Goal: Transaction & Acquisition: Purchase product/service

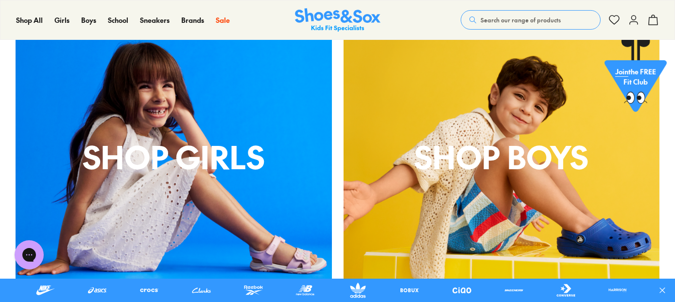
scroll to position [777, 0]
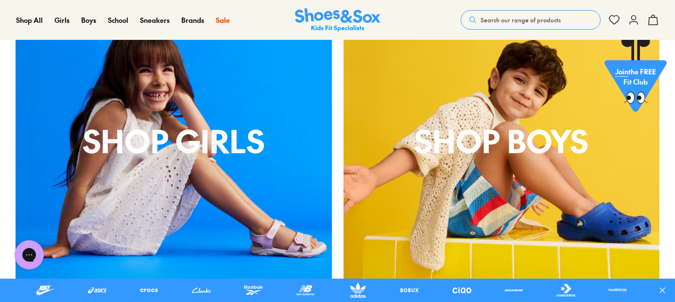
click at [183, 187] on div "Shop Girls" at bounding box center [174, 141] width 316 height 316
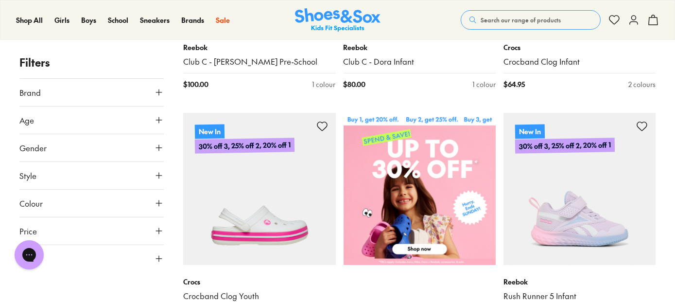
scroll to position [340, 0]
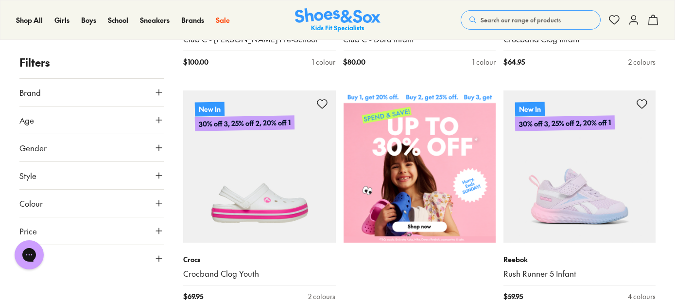
click at [159, 171] on icon at bounding box center [159, 176] width 10 height 10
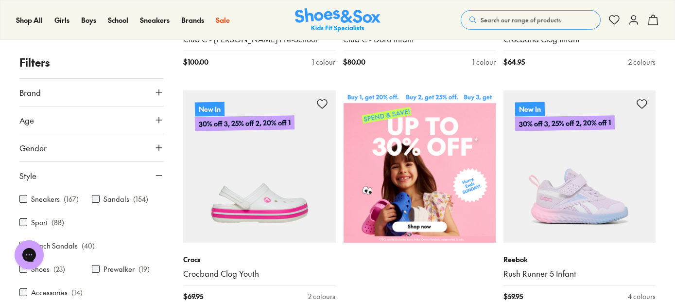
click at [127, 198] on div "Sandals ( 154 )" at bounding box center [128, 199] width 72 height 12
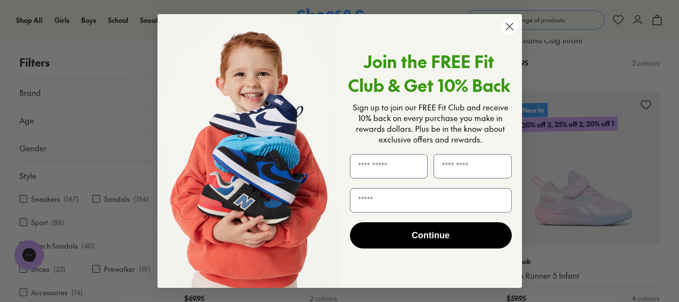
click at [507, 31] on circle "Close dialog" at bounding box center [509, 26] width 16 height 16
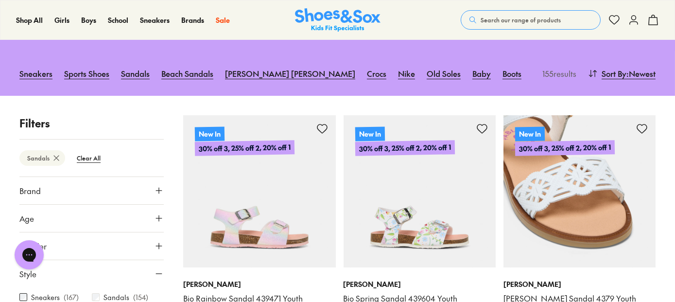
scroll to position [97, 0]
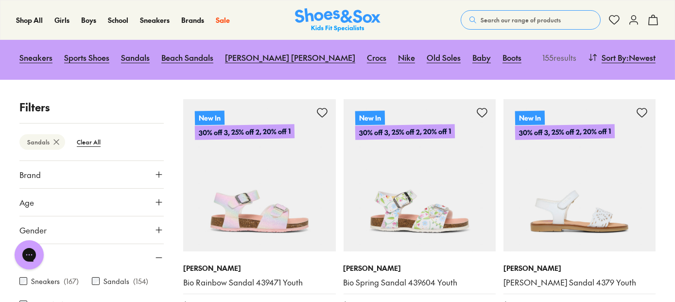
click at [156, 198] on icon at bounding box center [159, 202] width 10 height 10
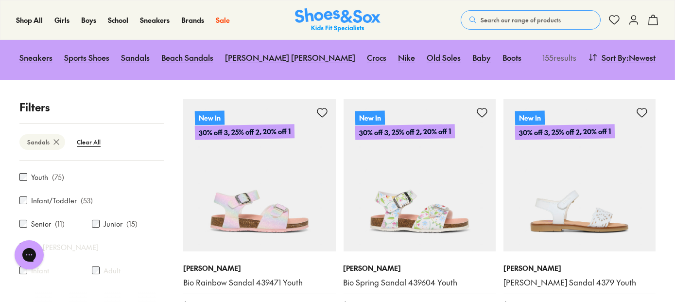
scroll to position [0, 0]
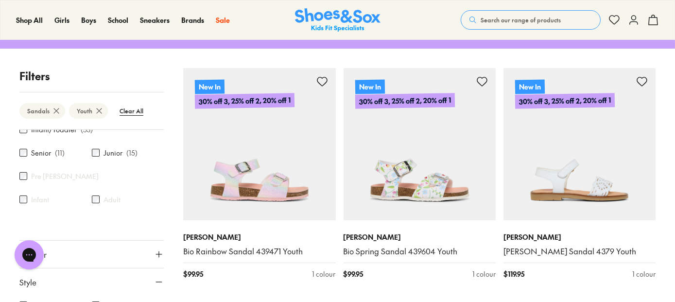
scroll to position [51, 0]
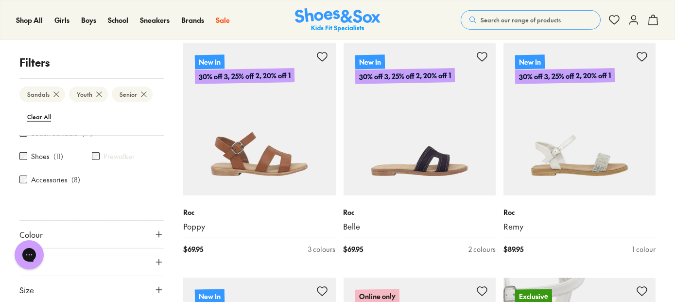
scroll to position [808, 0]
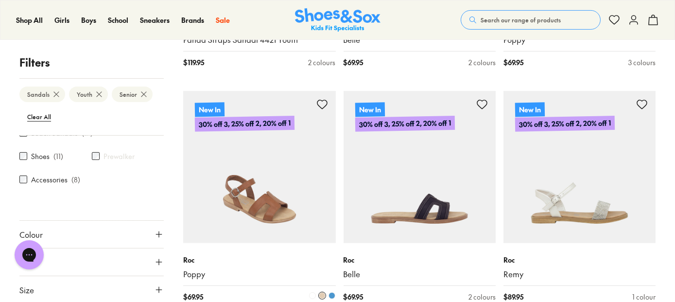
click at [289, 214] on img at bounding box center [259, 167] width 152 height 152
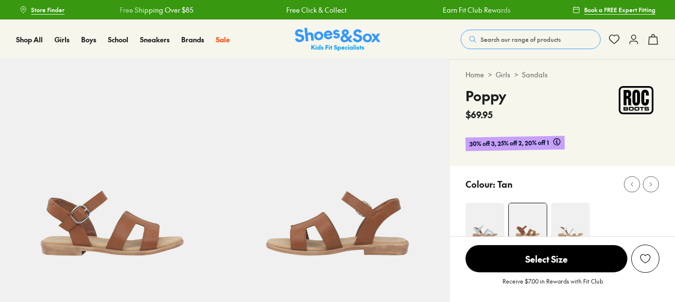
select select "*"
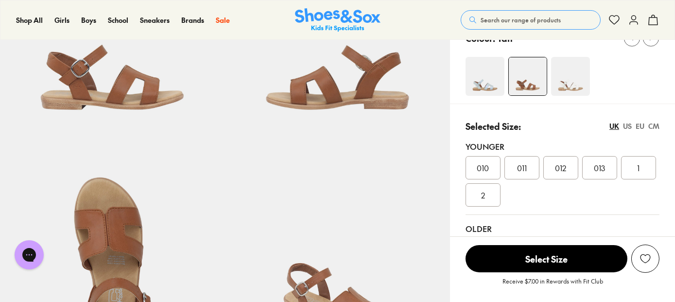
scroll to position [194, 0]
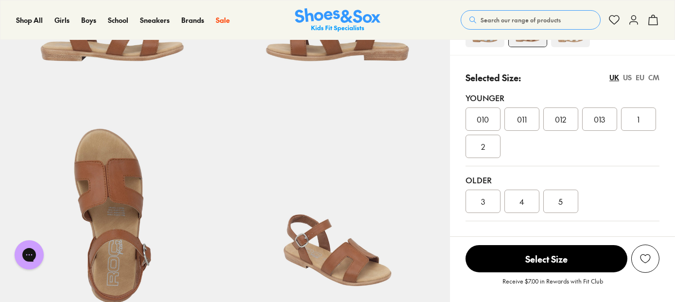
click at [523, 198] on span "4" at bounding box center [521, 201] width 5 height 12
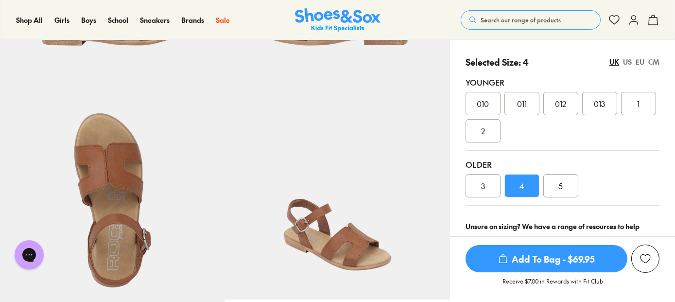
scroll to position [194, 0]
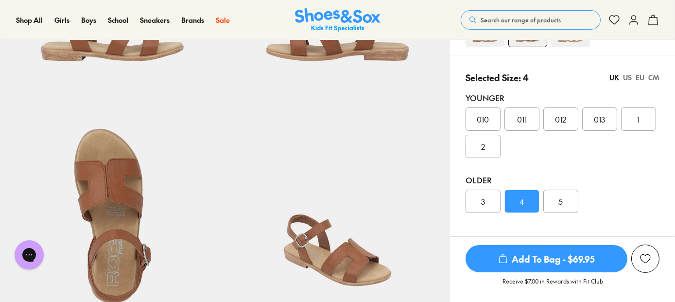
click at [653, 78] on div "CM" at bounding box center [653, 77] width 11 height 10
click at [487, 145] on span "21.6" at bounding box center [483, 146] width 12 height 12
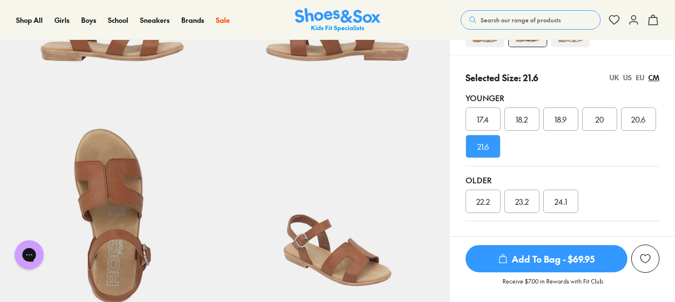
click at [638, 78] on div "EU" at bounding box center [639, 77] width 9 height 10
click at [651, 78] on div "CM" at bounding box center [653, 77] width 11 height 10
click at [643, 76] on div "EU" at bounding box center [639, 77] width 9 height 10
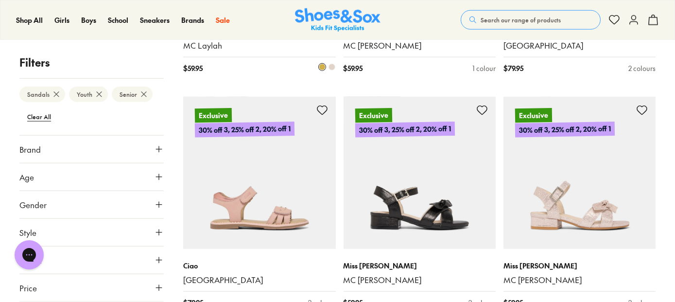
scroll to position [2235, 0]
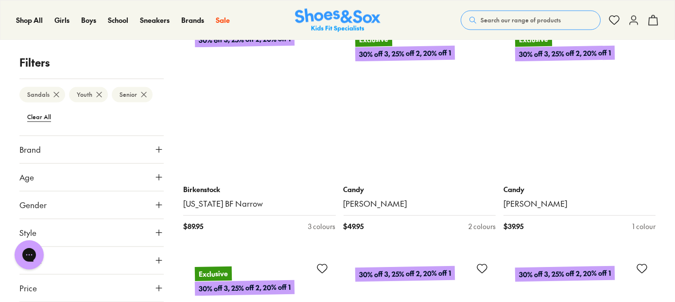
scroll to position [3983, 0]
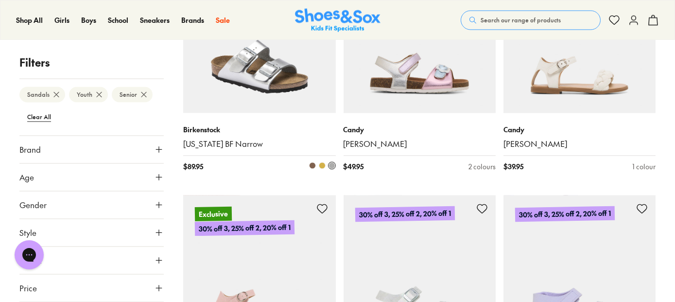
click at [289, 83] on img at bounding box center [259, 37] width 152 height 152
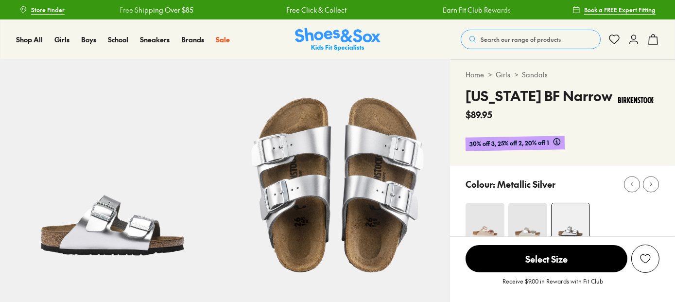
select select "*"
click at [521, 218] on img at bounding box center [527, 222] width 39 height 39
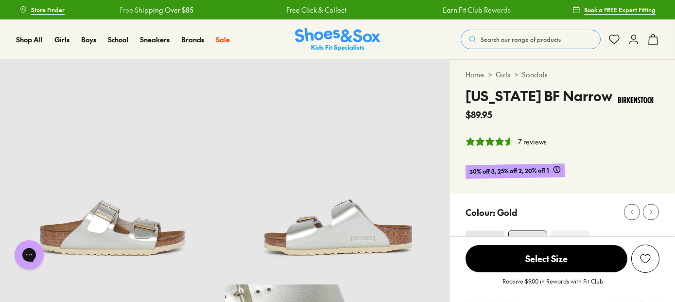
click at [482, 217] on div "Colour: Gold" at bounding box center [562, 235] width 225 height 84
select select "*"
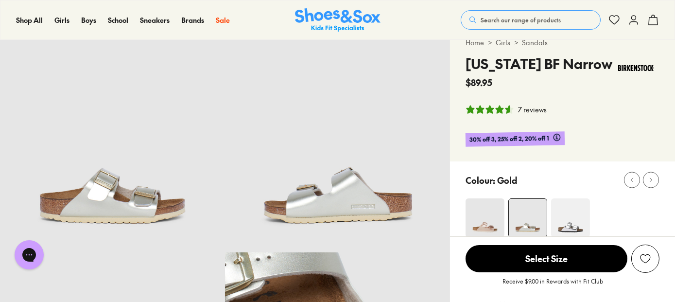
scroll to position [49, 0]
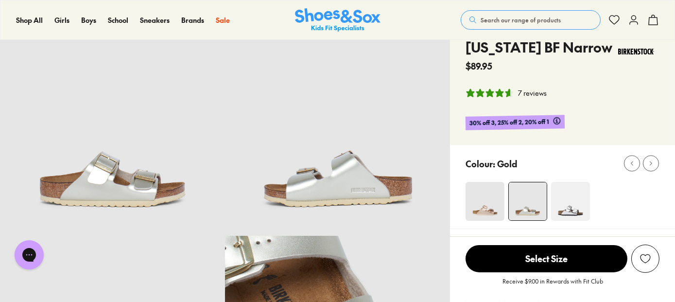
click at [480, 207] on img at bounding box center [484, 201] width 39 height 39
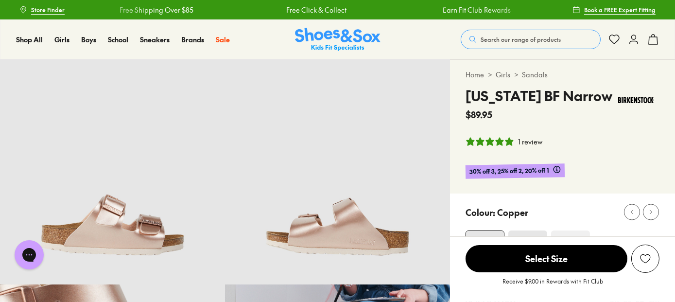
select select "*"
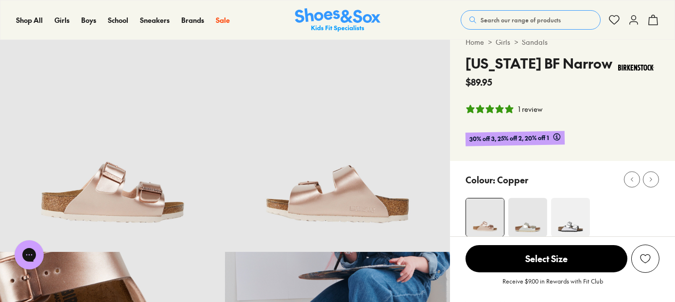
scroll to position [49, 0]
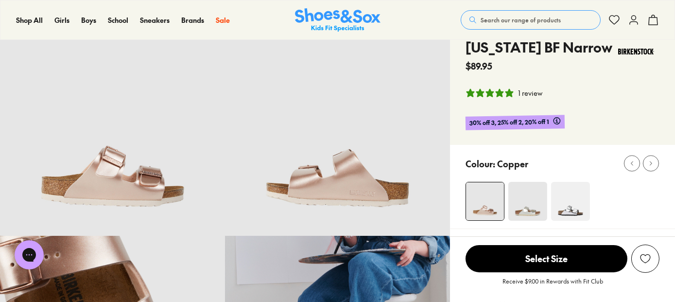
click at [523, 208] on img at bounding box center [527, 201] width 39 height 39
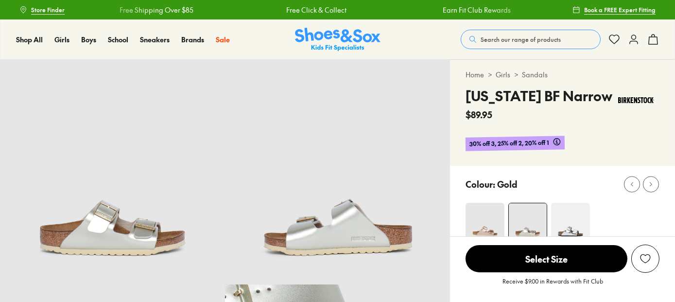
select select "*"
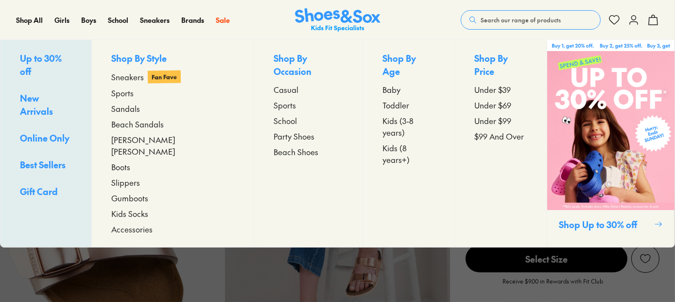
select select "*"
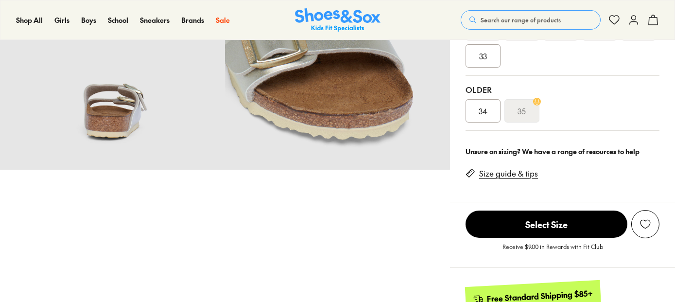
select select "*"
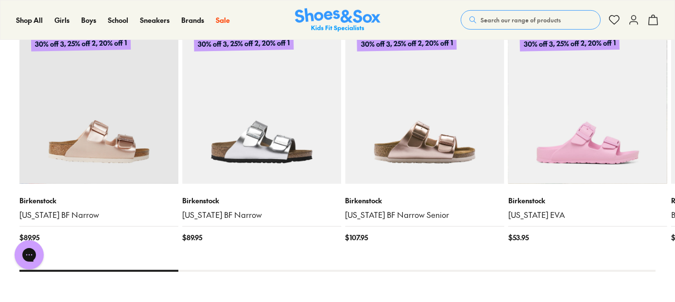
scroll to position [1166, 0]
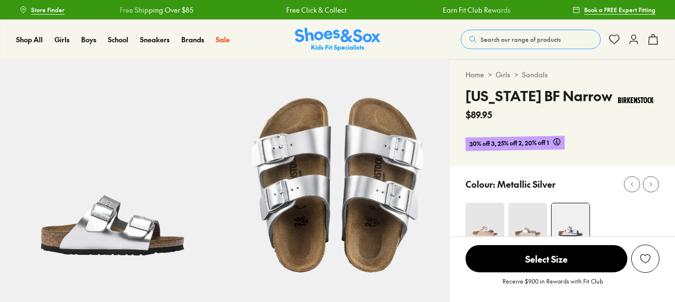
select select "*"
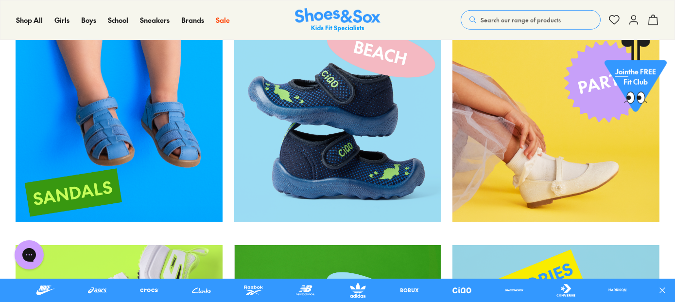
scroll to position [1554, 0]
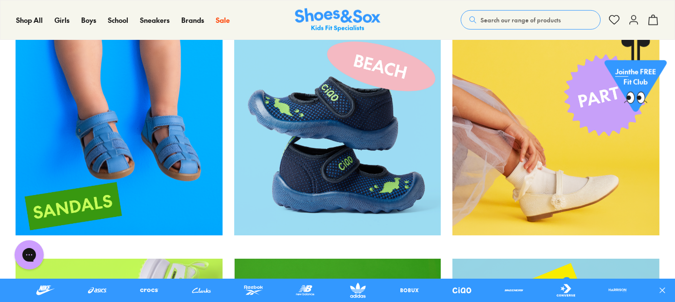
click at [176, 157] on img at bounding box center [119, 132] width 207 height 207
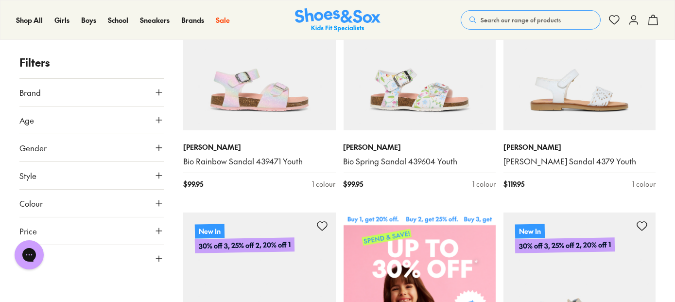
scroll to position [243, 0]
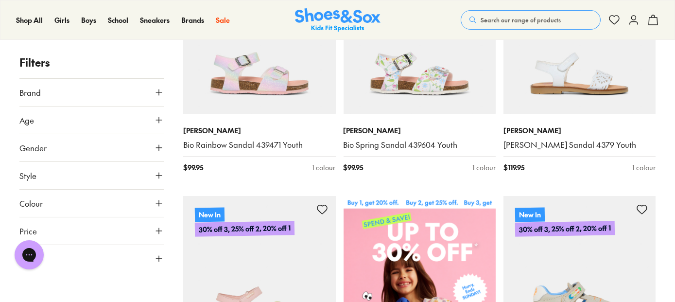
click at [158, 175] on use at bounding box center [159, 175] width 6 height 6
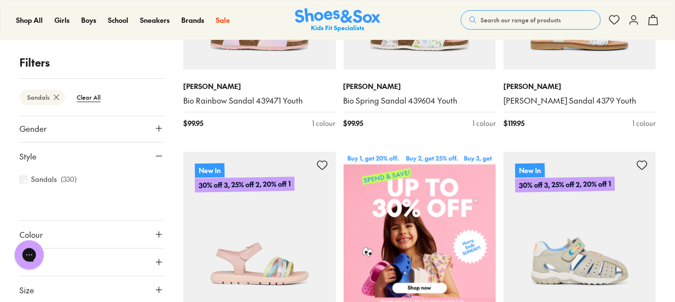
scroll to position [291, 0]
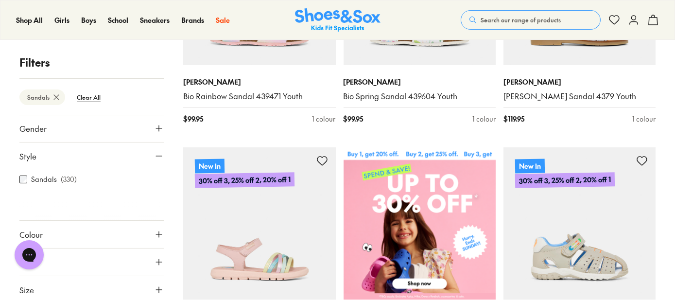
click at [115, 231] on button "Colour" at bounding box center [91, 234] width 144 height 27
click at [156, 175] on icon at bounding box center [159, 177] width 10 height 10
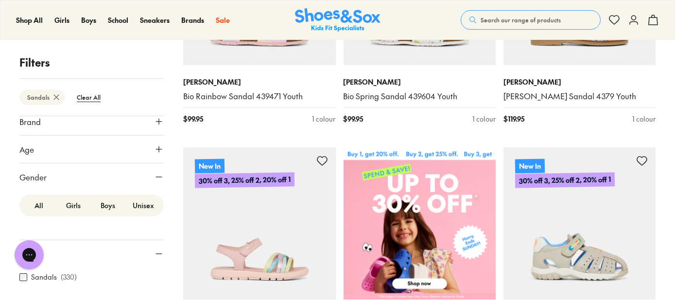
click at [39, 206] on label "All" at bounding box center [38, 205] width 34 height 18
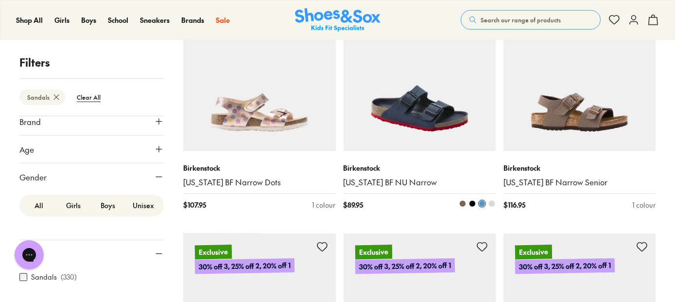
scroll to position [1846, 0]
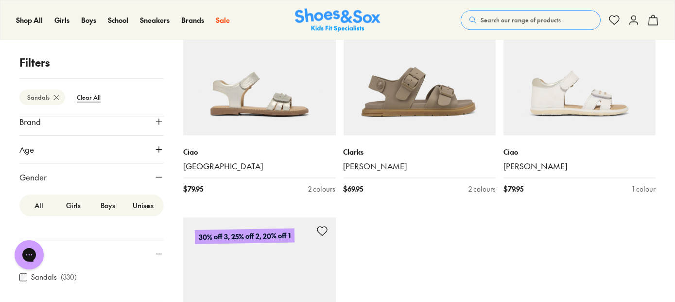
scroll to position [4906, 0]
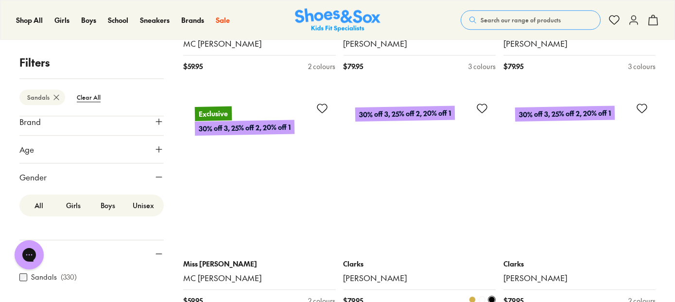
scroll to position [5538, 0]
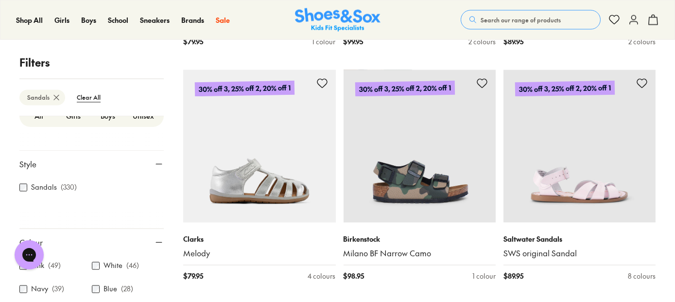
scroll to position [3643, 0]
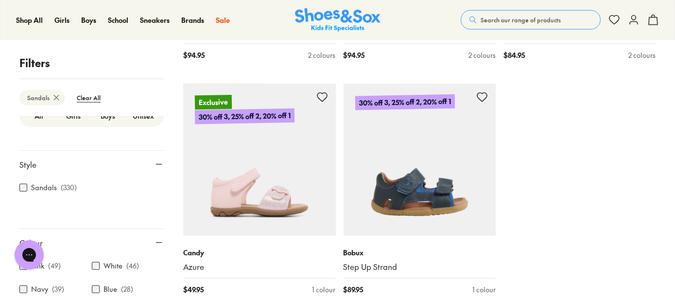
type input "***"
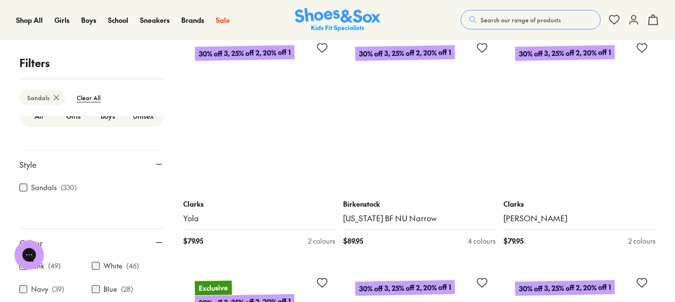
scroll to position [10493, 0]
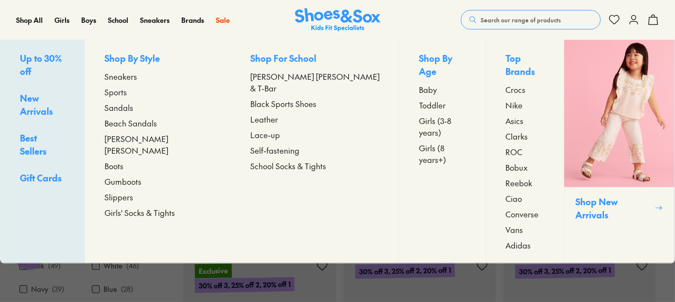
click at [157, 124] on span "Beach Sandals" at bounding box center [130, 123] width 52 height 12
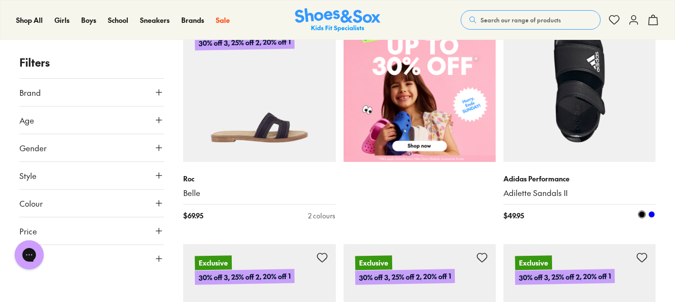
scroll to position [437, 0]
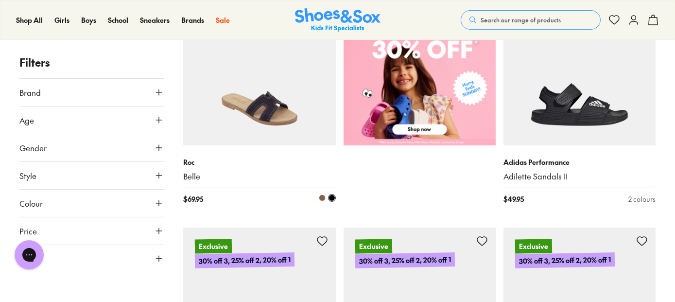
click at [267, 120] on img at bounding box center [259, 69] width 152 height 152
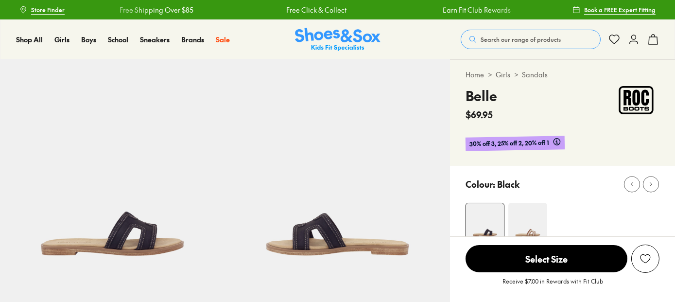
select select "*"
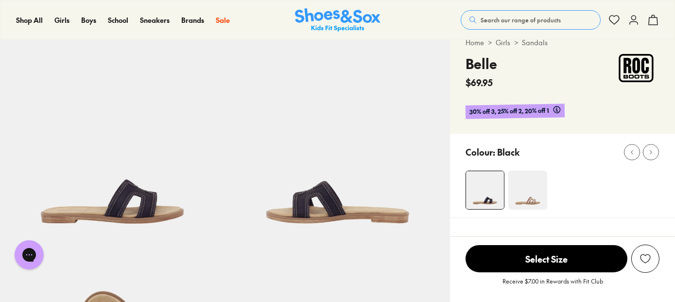
scroll to position [49, 0]
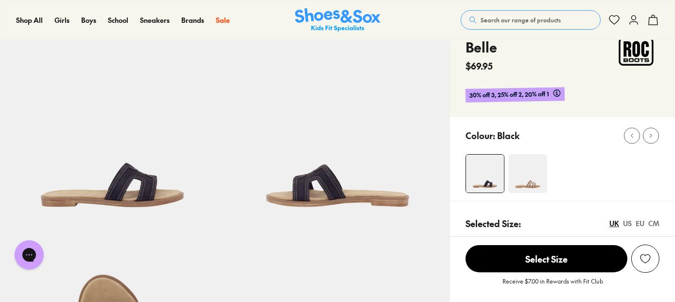
click at [529, 179] on img at bounding box center [527, 173] width 39 height 39
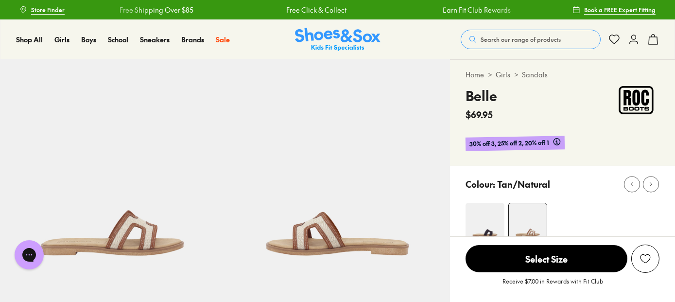
select select "*"
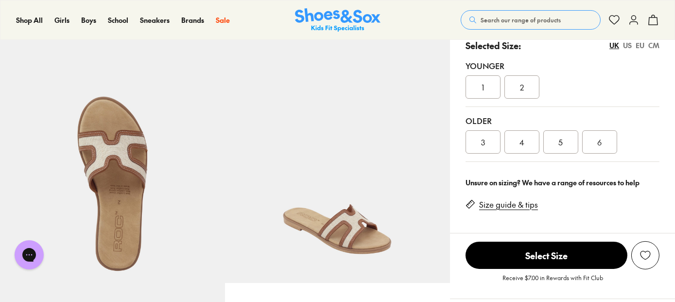
scroll to position [243, 0]
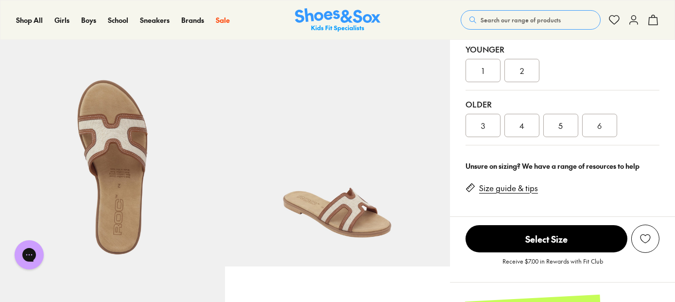
click at [515, 127] on div "4" at bounding box center [521, 125] width 35 height 23
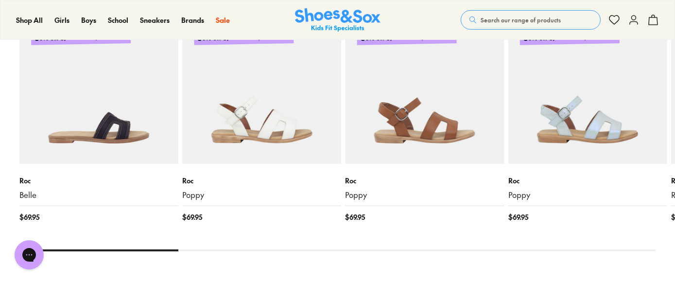
scroll to position [1004, 0]
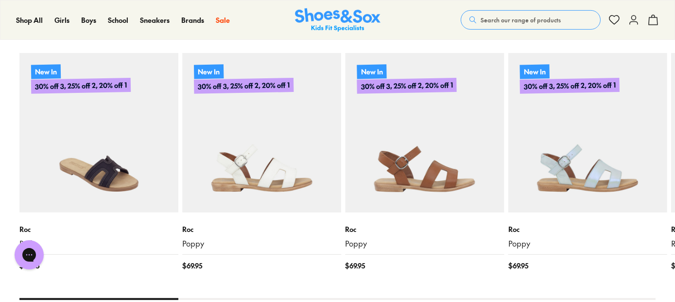
click at [115, 169] on img at bounding box center [98, 132] width 159 height 159
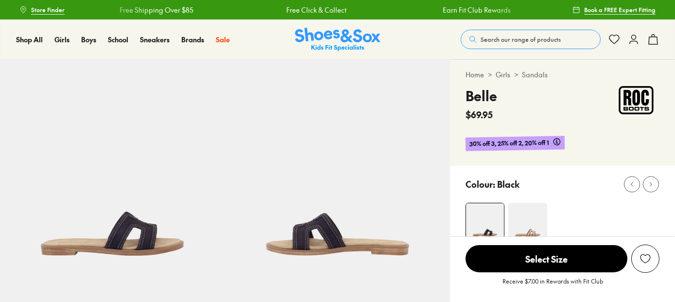
select select "*"
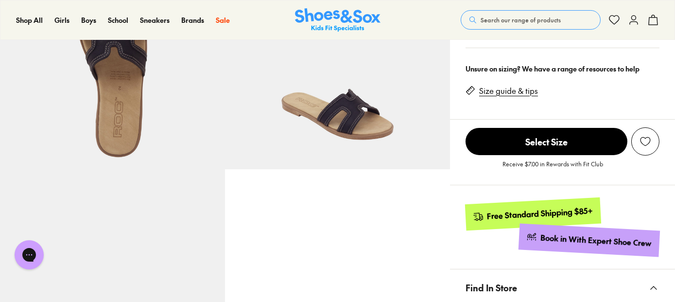
scroll to position [243, 0]
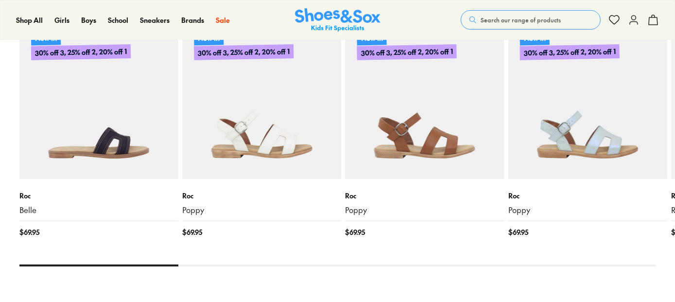
select select "*"
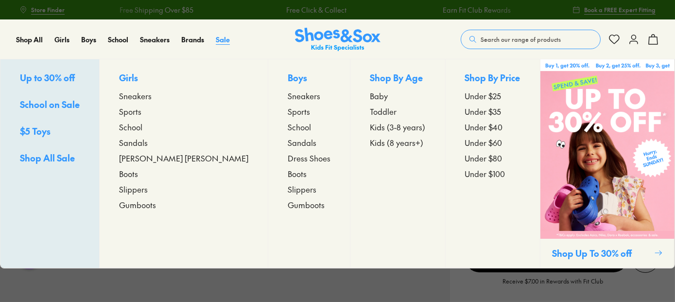
click at [222, 41] on span "Sale" at bounding box center [223, 39] width 14 height 10
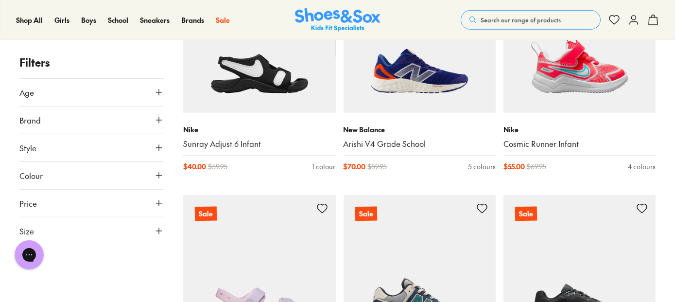
scroll to position [1409, 0]
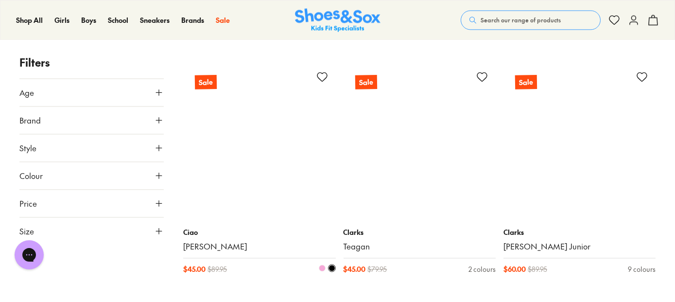
scroll to position [4372, 0]
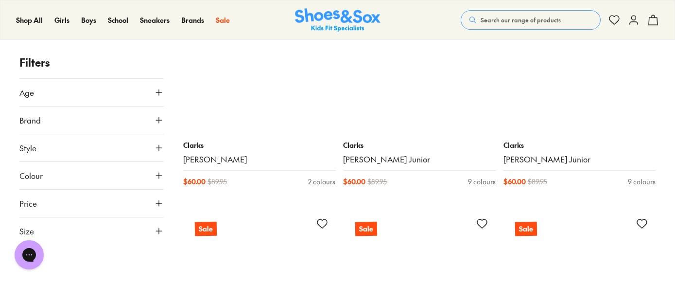
scroll to position [6072, 0]
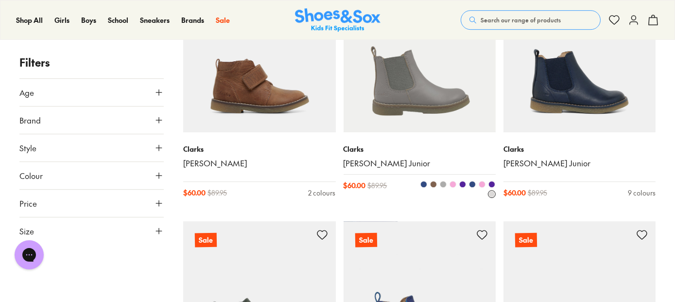
click at [414, 105] on img at bounding box center [419, 56] width 152 height 152
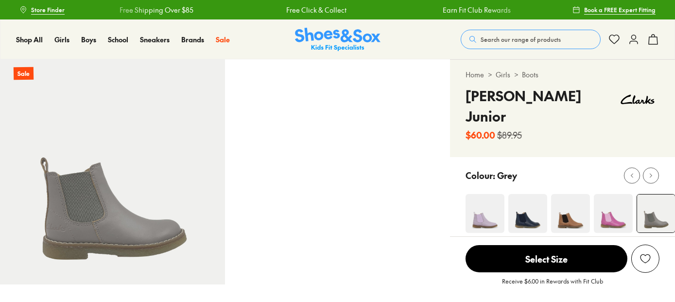
select select "*"
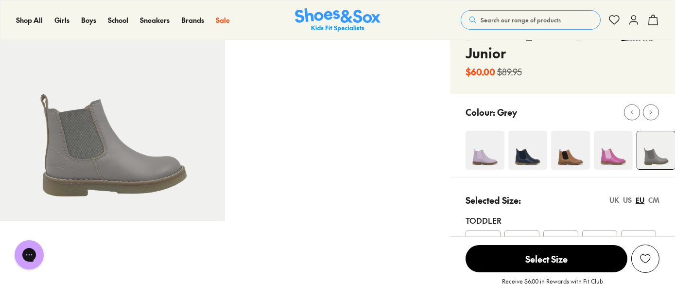
scroll to position [49, 0]
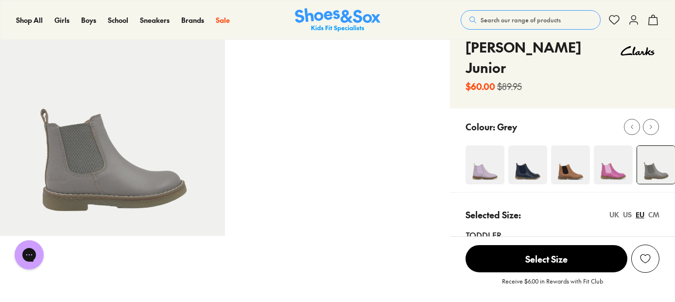
click at [178, 157] on img at bounding box center [112, 123] width 225 height 225
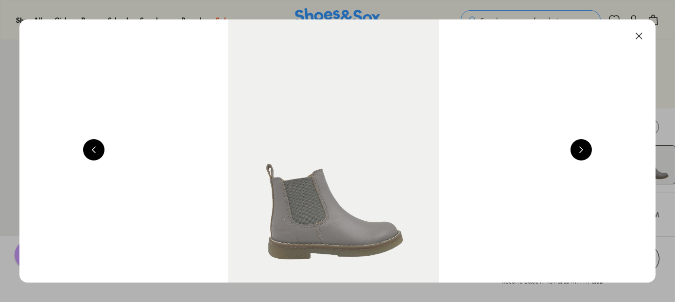
click at [581, 148] on button at bounding box center [580, 149] width 21 height 21
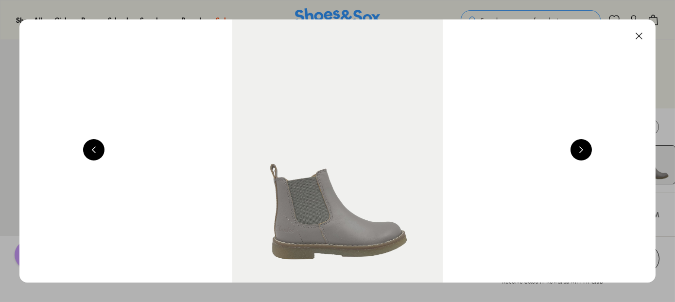
click at [581, 148] on button at bounding box center [580, 149] width 21 height 21
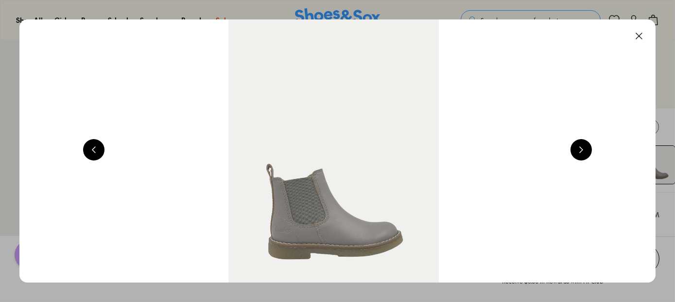
click at [645, 36] on button at bounding box center [638, 35] width 21 height 21
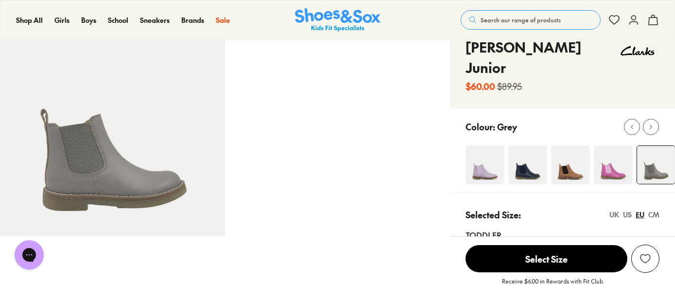
click at [528, 148] on img at bounding box center [527, 164] width 39 height 39
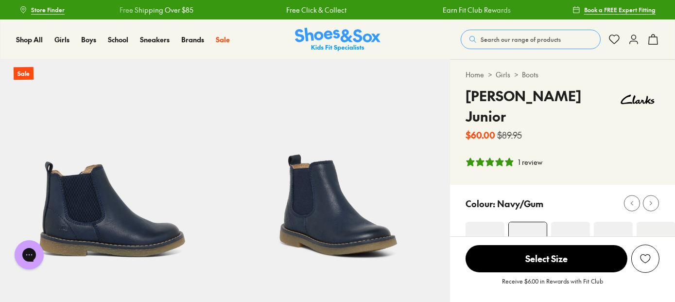
select select "*"
click at [564, 225] on img at bounding box center [570, 241] width 39 height 39
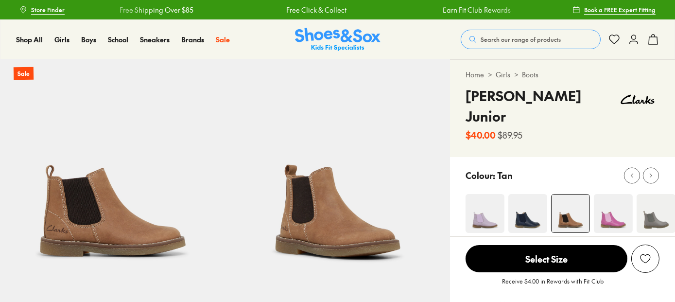
select select "*"
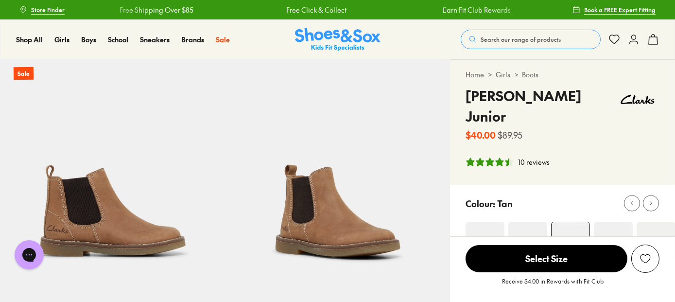
click at [613, 226] on img at bounding box center [613, 241] width 39 height 39
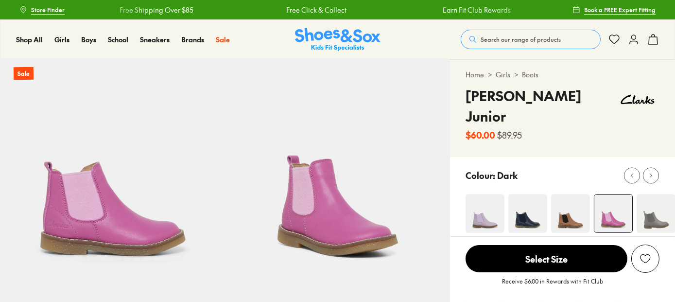
select select "*"
click at [651, 196] on img at bounding box center [655, 213] width 39 height 39
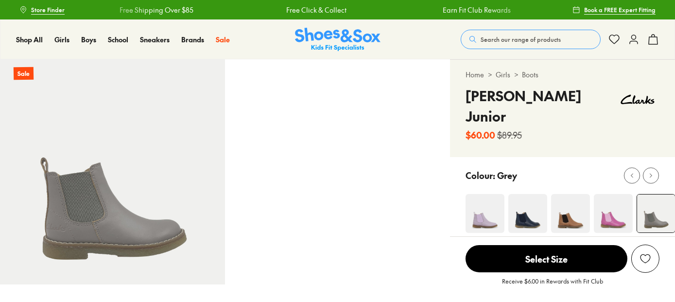
select select "*"
click at [649, 171] on icon at bounding box center [650, 174] width 7 height 7
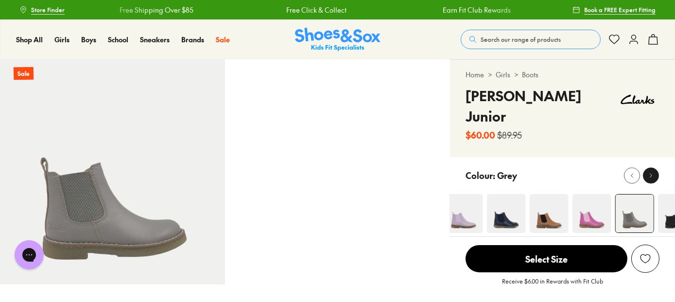
click at [649, 171] on icon at bounding box center [650, 174] width 7 height 7
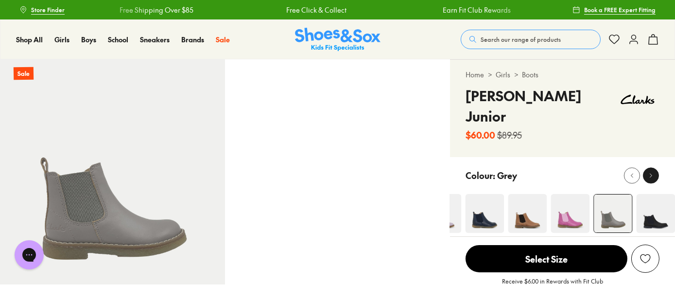
click at [649, 171] on icon at bounding box center [650, 174] width 7 height 7
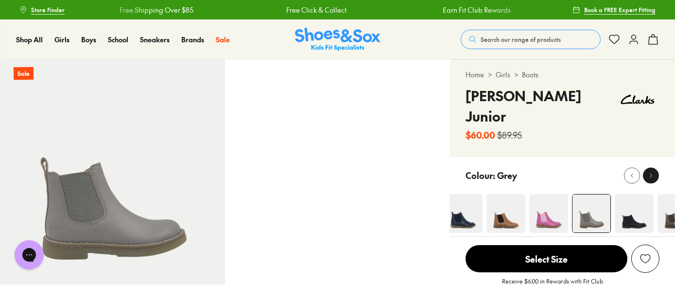
click at [649, 171] on icon at bounding box center [650, 174] width 7 height 7
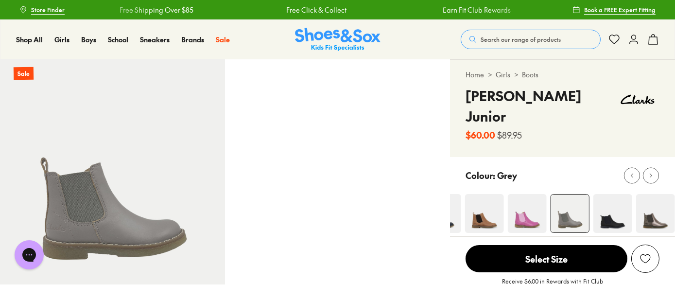
click at [653, 202] on img at bounding box center [655, 213] width 39 height 39
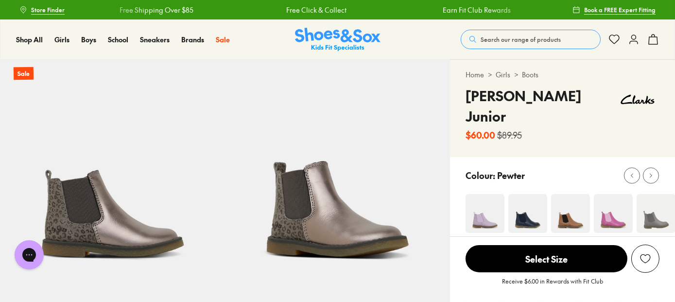
click at [603, 202] on img at bounding box center [613, 213] width 39 height 39
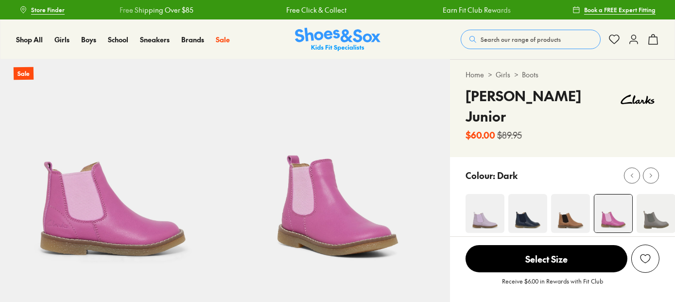
select select "*"
click at [569, 200] on img at bounding box center [570, 213] width 39 height 39
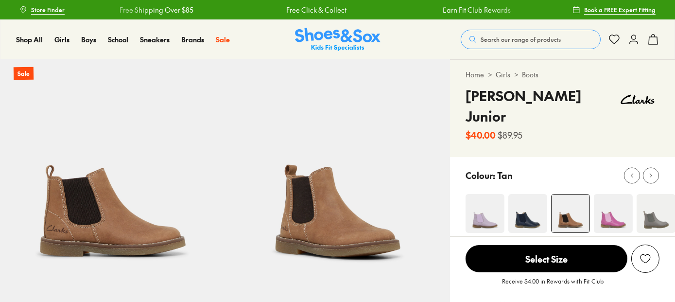
select select "*"
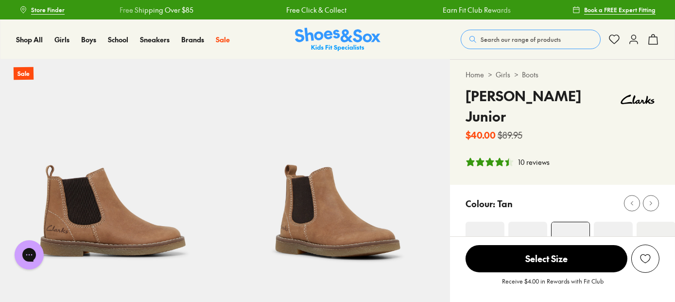
click at [521, 224] on img at bounding box center [527, 241] width 39 height 39
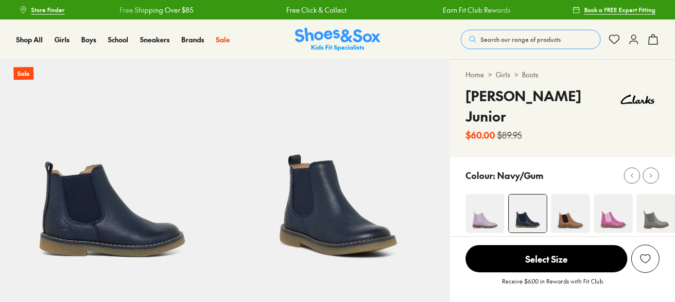
select select "*"
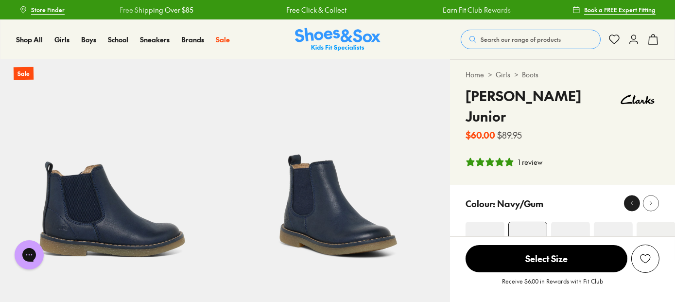
click at [630, 200] on icon at bounding box center [631, 203] width 7 height 7
click at [482, 224] on img at bounding box center [484, 241] width 39 height 39
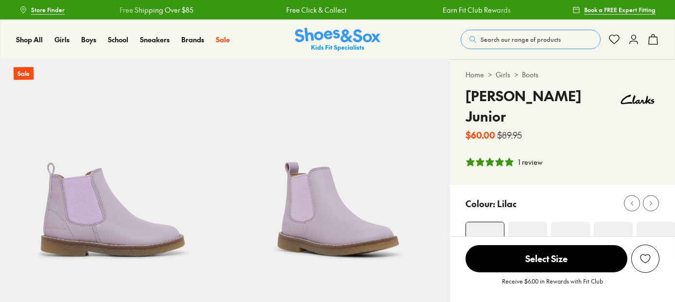
select select "*"
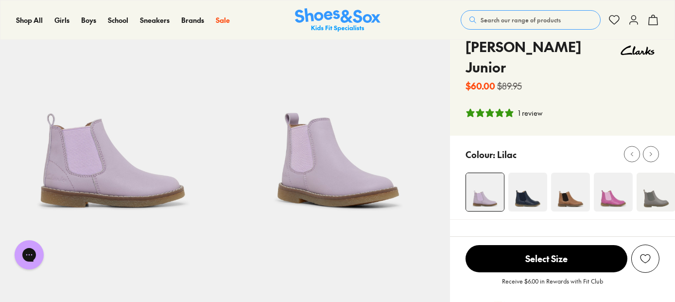
scroll to position [49, 0]
click at [481, 173] on img at bounding box center [485, 192] width 38 height 38
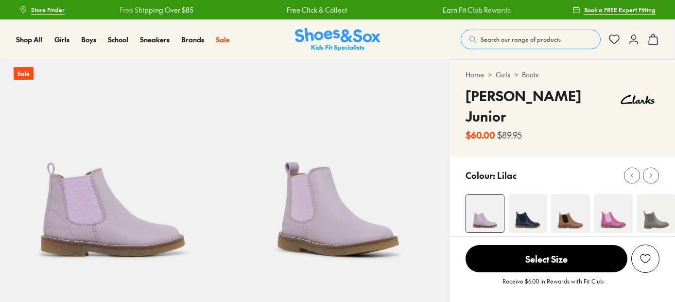
click at [529, 194] on img at bounding box center [527, 213] width 39 height 39
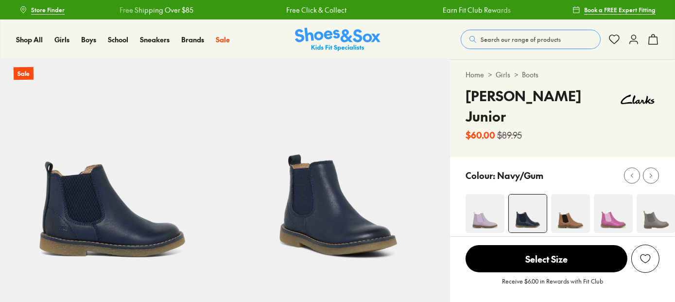
select select "*"
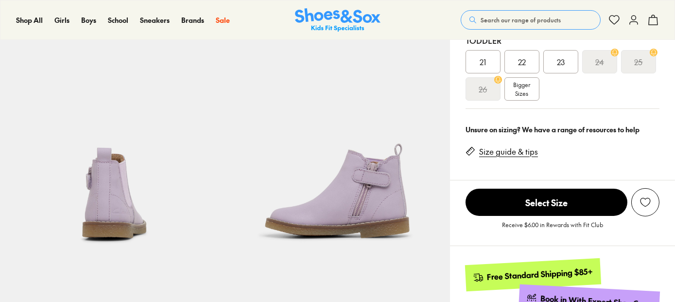
select select "*"
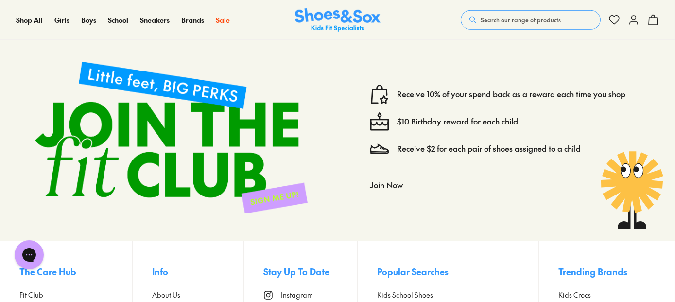
scroll to position [1603, 0]
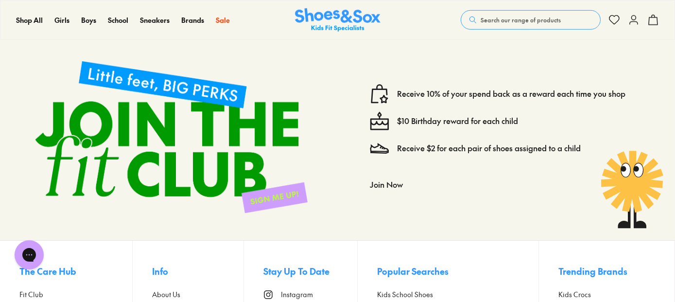
click at [270, 175] on img at bounding box center [171, 136] width 304 height 183
click at [190, 101] on img at bounding box center [171, 136] width 304 height 183
click at [107, 104] on img at bounding box center [171, 136] width 304 height 183
click at [384, 173] on button "Join Now" at bounding box center [386, 183] width 33 height 21
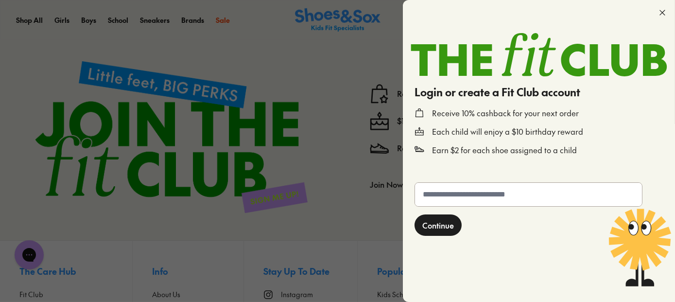
click at [443, 224] on span "Continue" at bounding box center [438, 225] width 32 height 12
click at [662, 11] on icon at bounding box center [662, 13] width 10 height 10
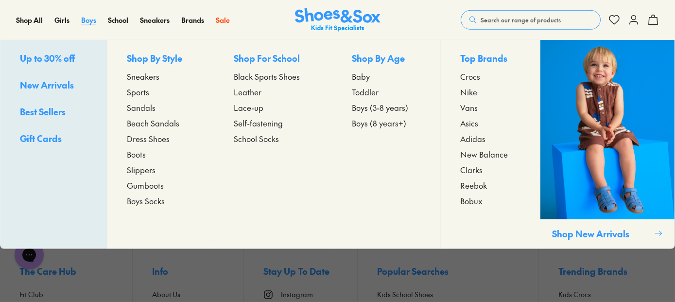
click at [88, 21] on span "Boys" at bounding box center [88, 20] width 15 height 10
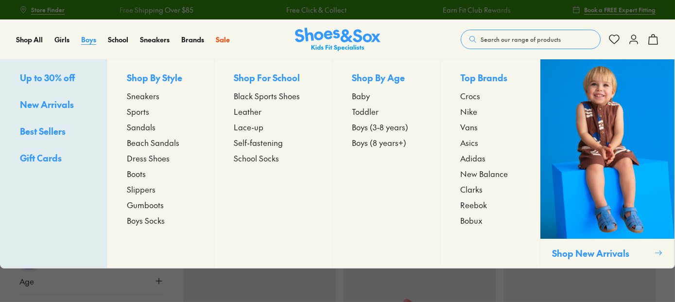
click at [86, 40] on span "Boys" at bounding box center [88, 39] width 15 height 10
click at [162, 139] on span "Beach Sandals" at bounding box center [153, 143] width 52 height 12
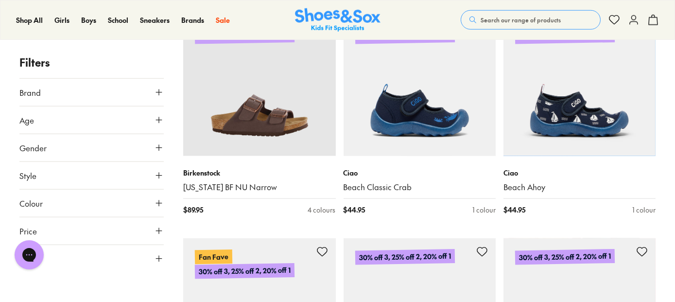
scroll to position [2089, 0]
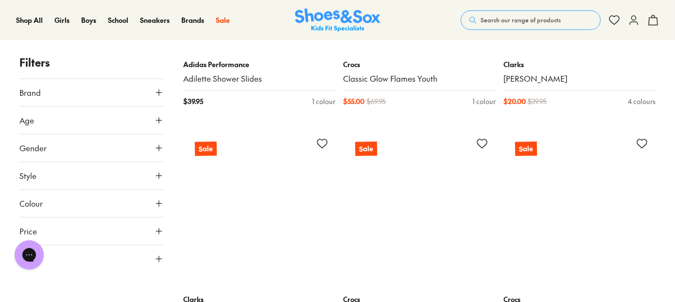
scroll to position [4518, 0]
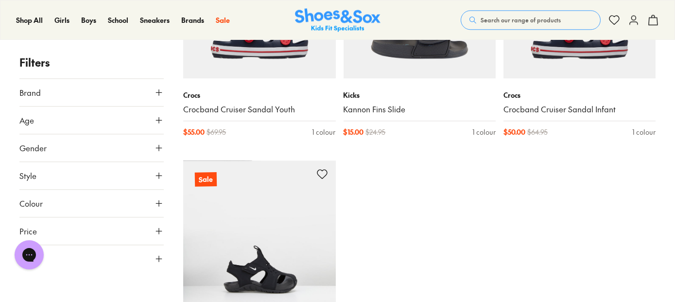
type input "***"
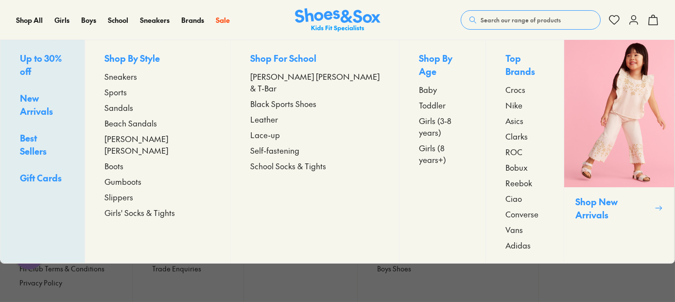
scroll to position [7173, 0]
click at [133, 191] on span "Slippers" at bounding box center [118, 197] width 29 height 12
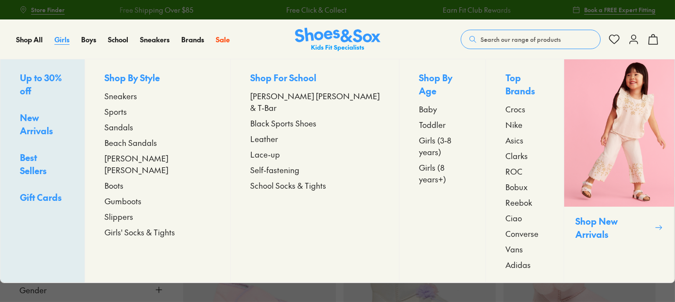
click at [65, 42] on span "Girls" at bounding box center [61, 39] width 15 height 10
click at [157, 139] on span "Beach Sandals" at bounding box center [130, 143] width 52 height 12
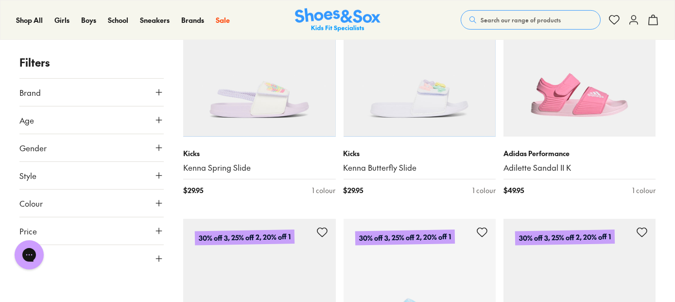
scroll to position [1166, 0]
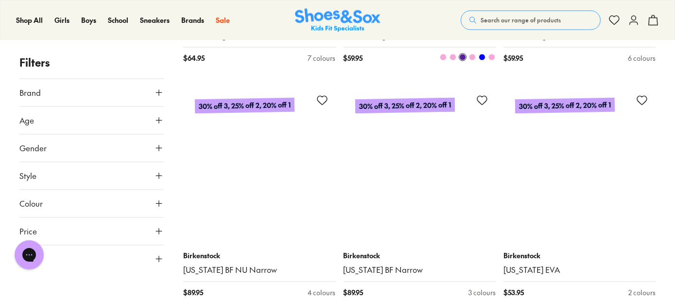
scroll to position [3886, 0]
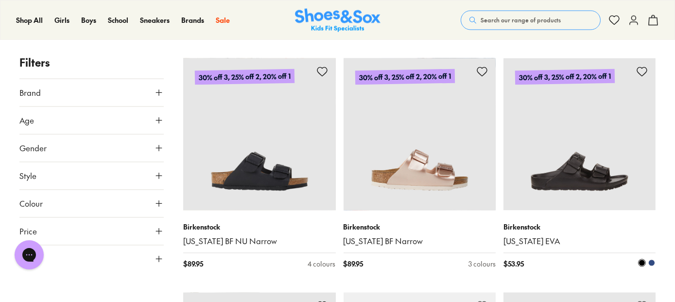
click at [570, 188] on img at bounding box center [579, 134] width 152 height 152
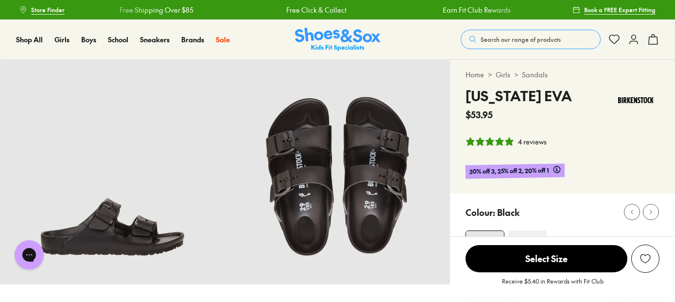
select select "*"
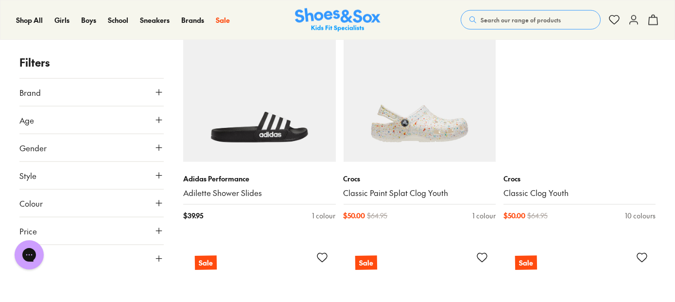
scroll to position [2559, 0]
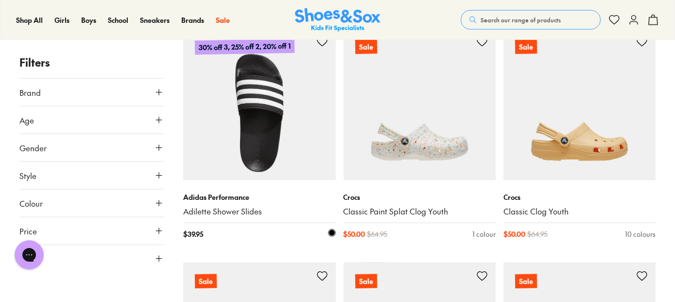
click at [288, 136] on img at bounding box center [259, 104] width 152 height 152
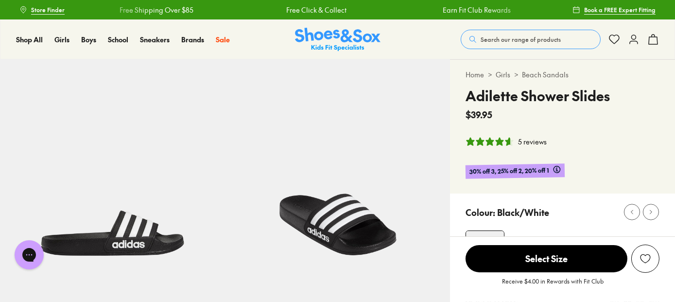
select select "*"
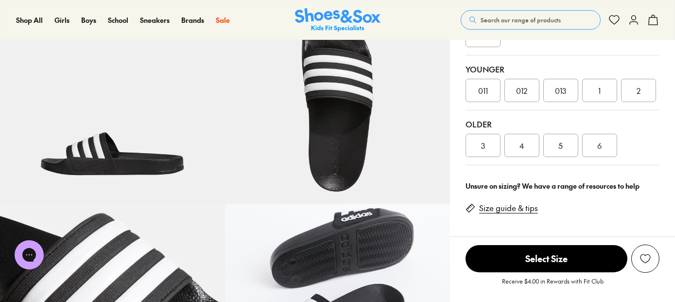
scroll to position [291, 0]
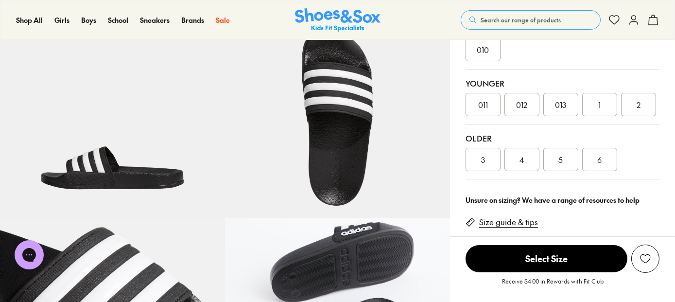
click at [412, 139] on img at bounding box center [337, 105] width 225 height 225
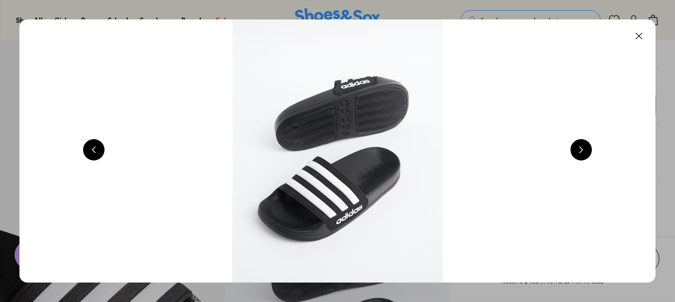
scroll to position [0, 2559]
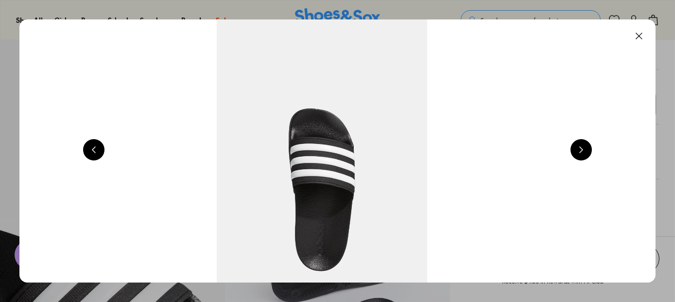
click at [578, 147] on button at bounding box center [580, 149] width 21 height 21
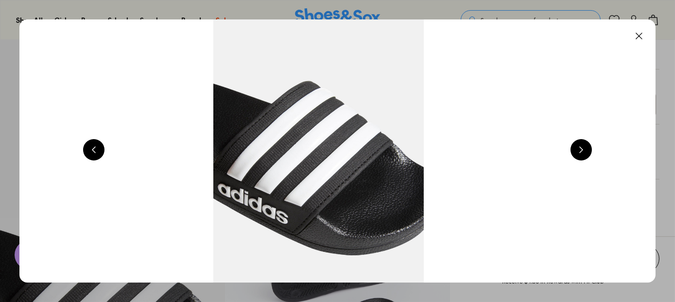
scroll to position [0, 3199]
click at [577, 147] on button at bounding box center [580, 149] width 21 height 21
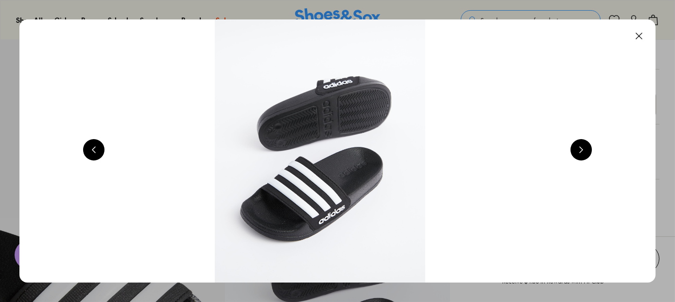
scroll to position [0, 3839]
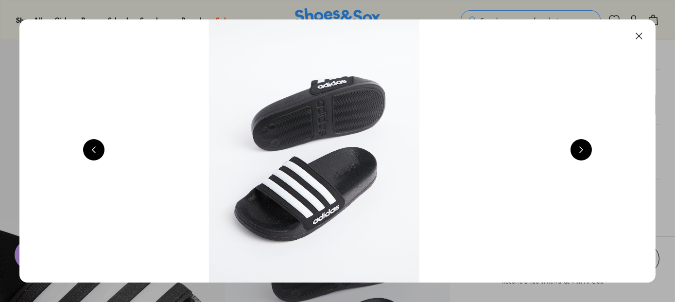
click at [577, 147] on button at bounding box center [580, 149] width 21 height 21
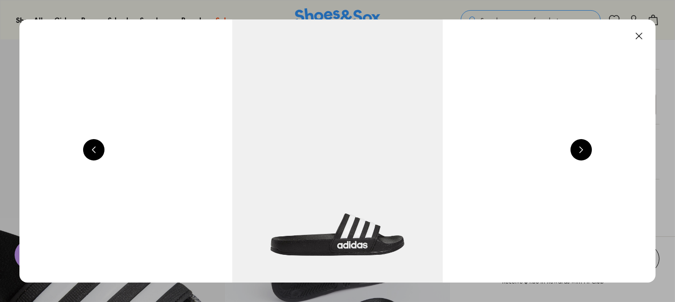
scroll to position [0, 640]
click at [577, 147] on button at bounding box center [580, 149] width 21 height 21
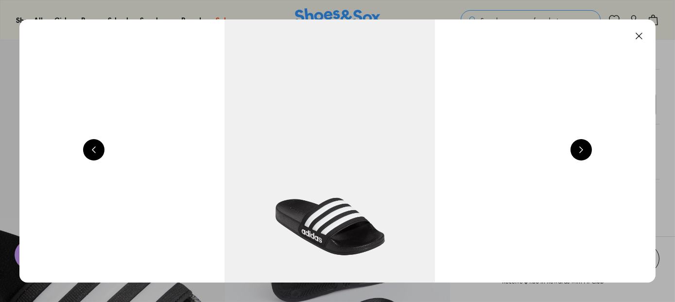
click at [577, 147] on button at bounding box center [580, 149] width 21 height 21
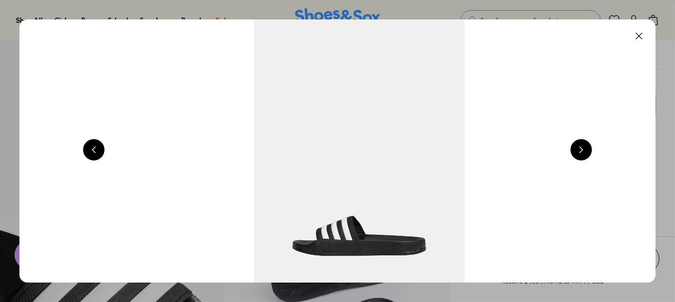
scroll to position [0, 1919]
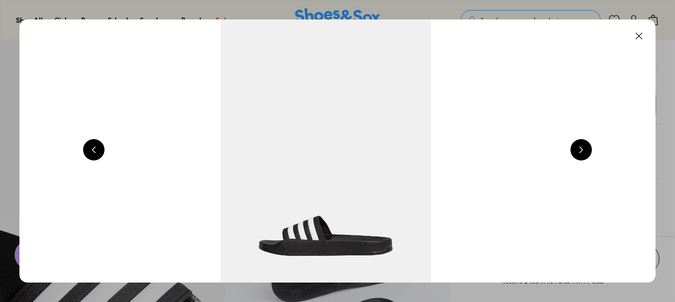
click at [577, 147] on button at bounding box center [580, 149] width 21 height 21
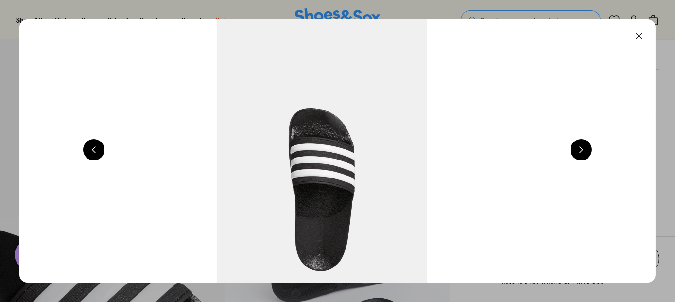
click at [577, 147] on button at bounding box center [580, 149] width 21 height 21
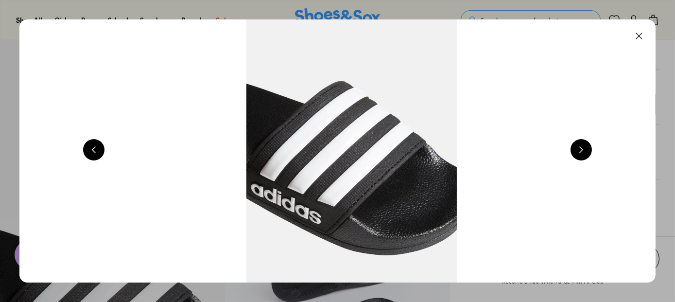
scroll to position [0, 3199]
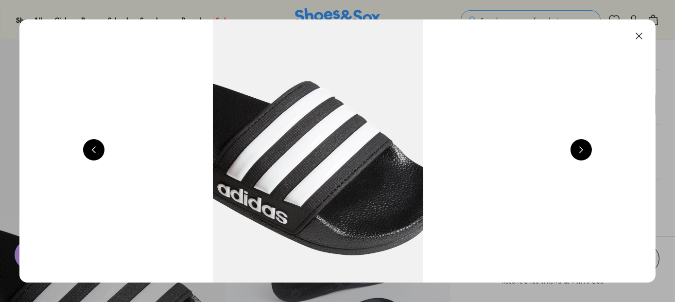
click at [577, 147] on button at bounding box center [580, 149] width 21 height 21
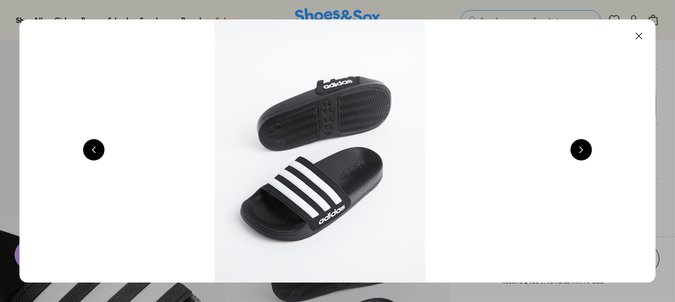
scroll to position [0, 3839]
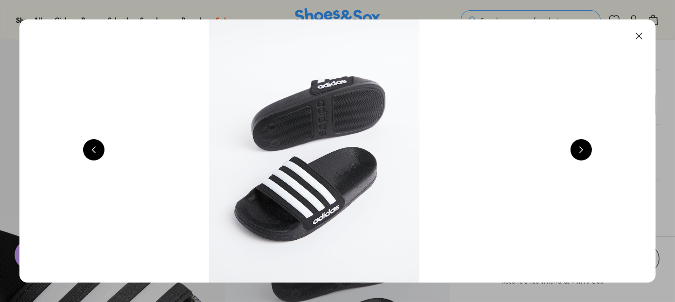
click at [642, 38] on button at bounding box center [638, 35] width 21 height 21
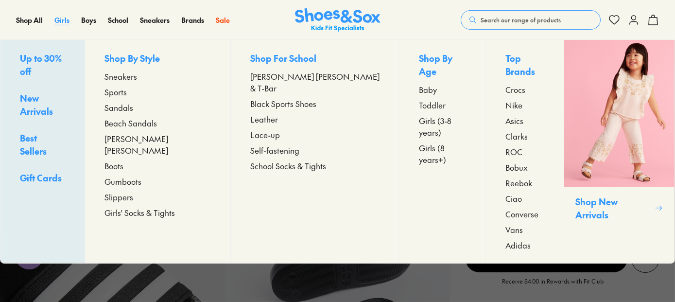
click at [65, 19] on span "Girls" at bounding box center [61, 20] width 15 height 10
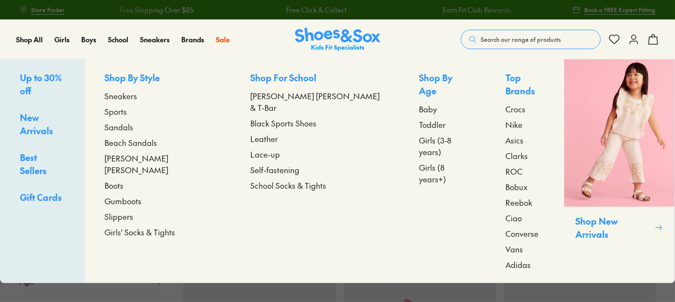
click at [133, 124] on span "Sandals" at bounding box center [118, 127] width 29 height 12
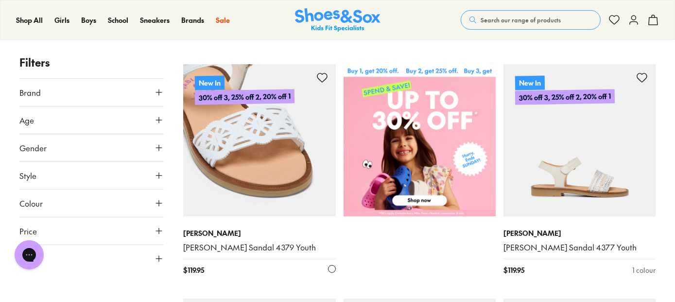
scroll to position [340, 0]
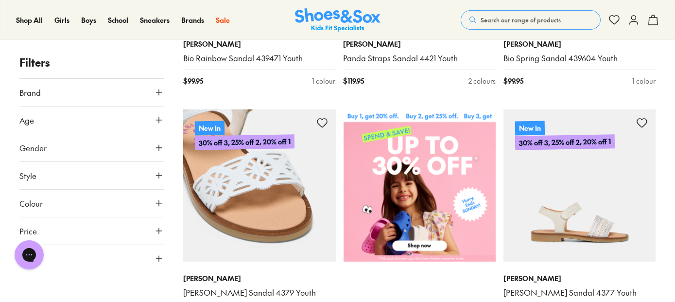
click at [260, 171] on img at bounding box center [259, 185] width 152 height 152
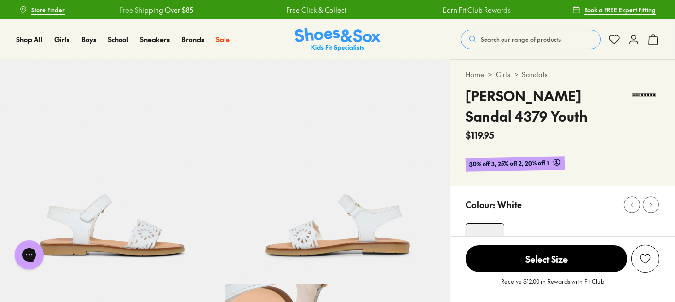
select select "*"
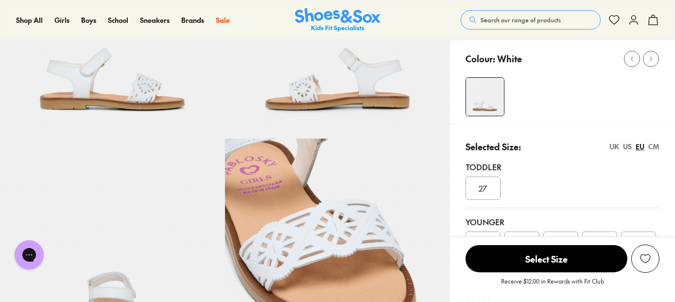
scroll to position [49, 0]
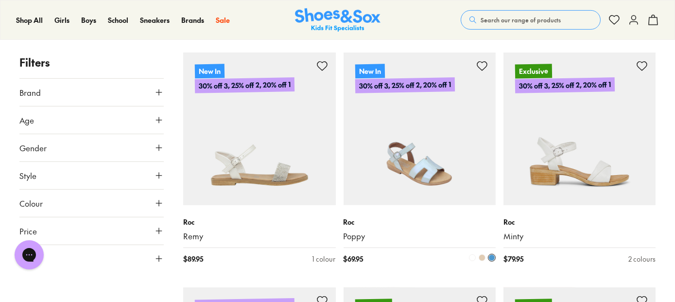
scroll to position [1115, 0]
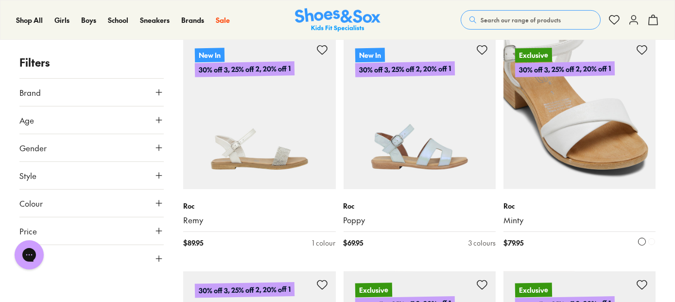
click at [570, 157] on img at bounding box center [579, 112] width 152 height 152
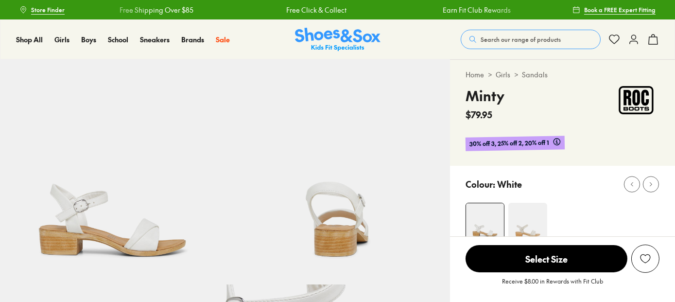
select select "*"
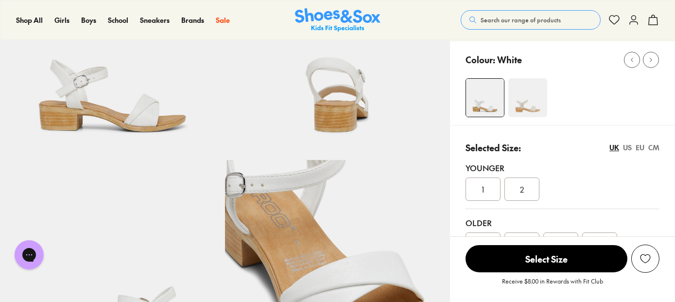
scroll to position [146, 0]
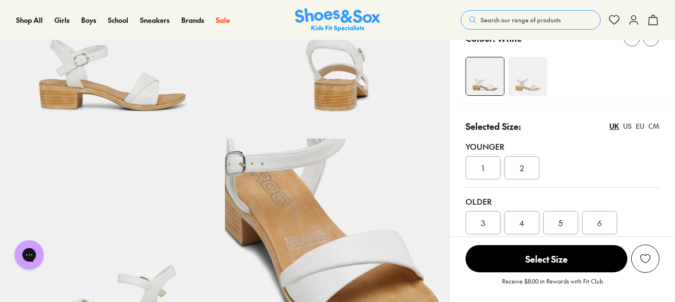
click at [530, 81] on img at bounding box center [527, 76] width 39 height 39
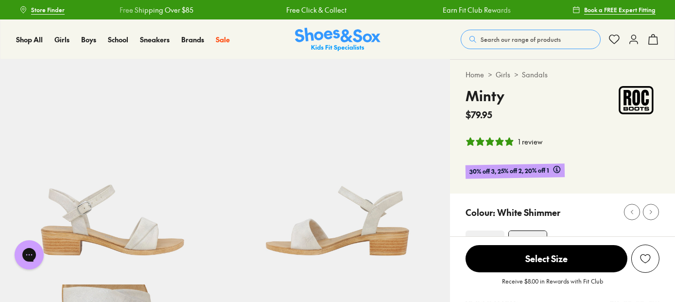
select select "*"
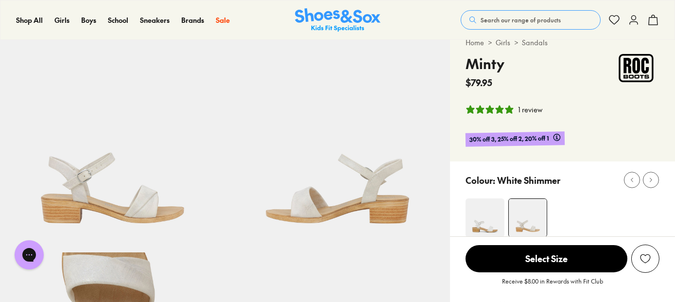
scroll to position [49, 0]
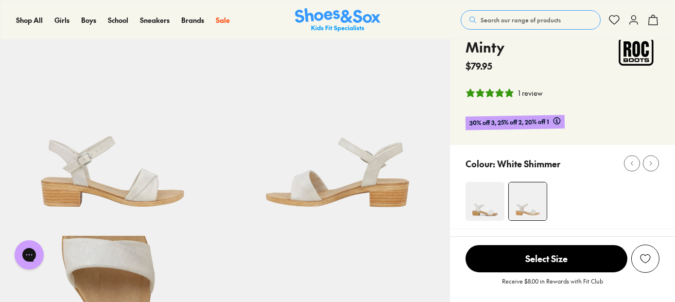
click at [485, 191] on img at bounding box center [484, 201] width 39 height 39
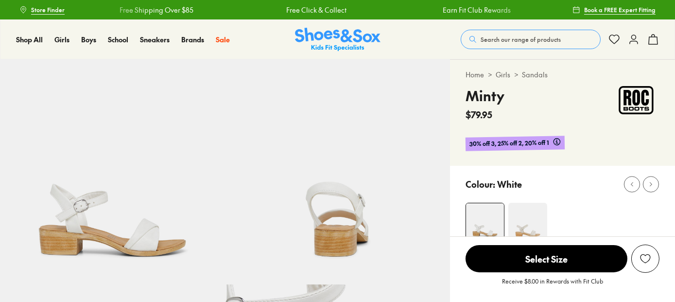
select select "*"
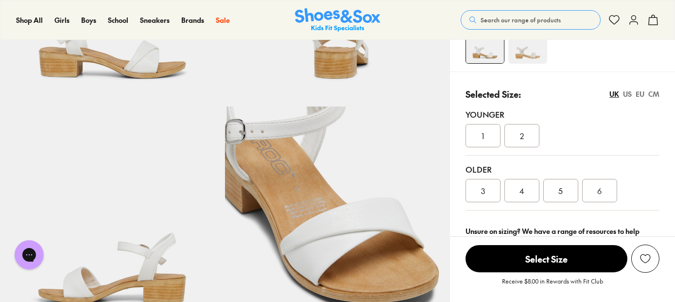
scroll to position [194, 0]
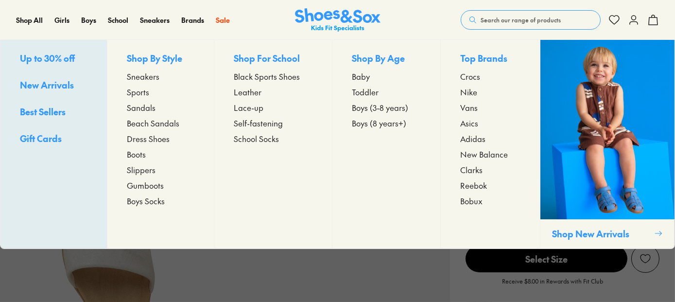
select select "*"
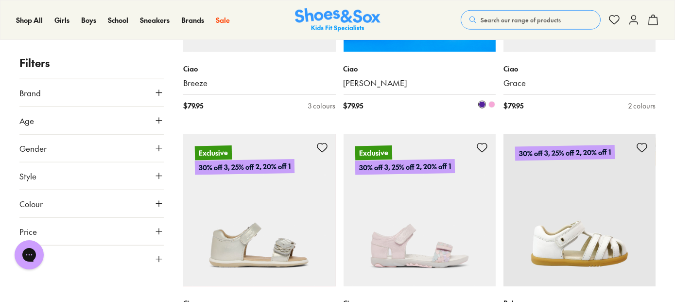
scroll to position [2012, 0]
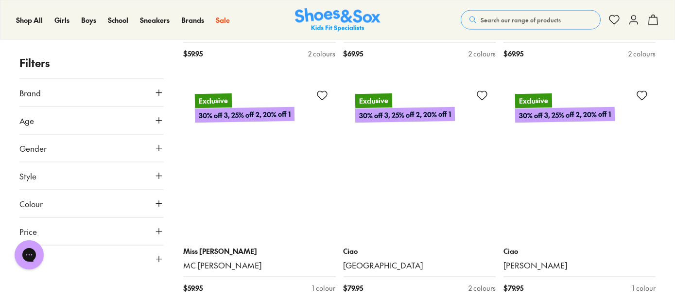
scroll to position [3226, 0]
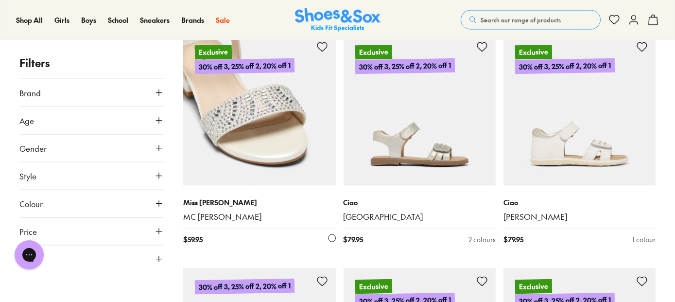
click at [255, 152] on img at bounding box center [259, 110] width 152 height 152
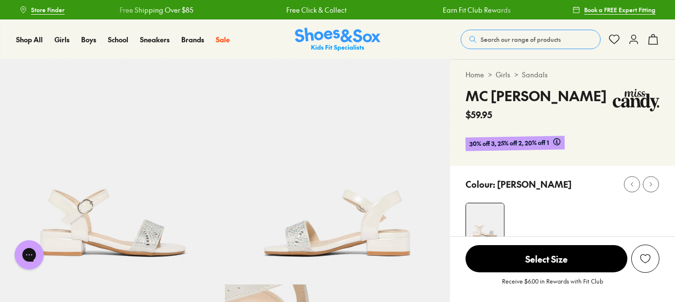
select select "*"
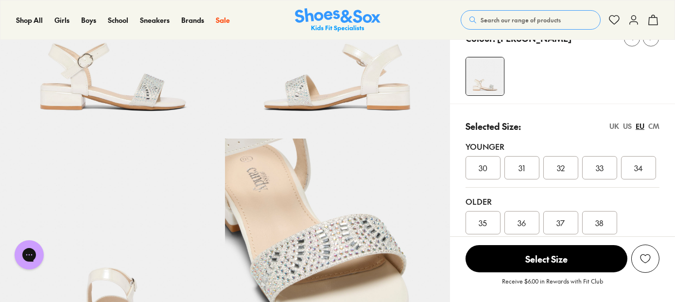
scroll to position [194, 0]
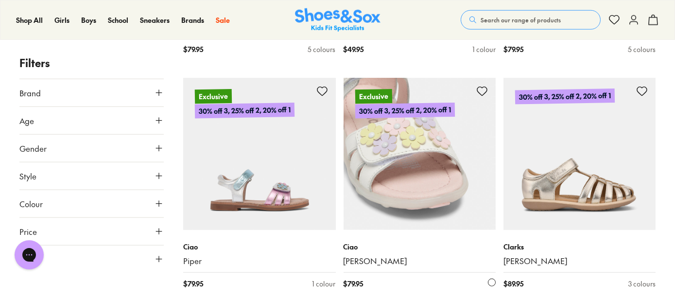
scroll to position [2321, 0]
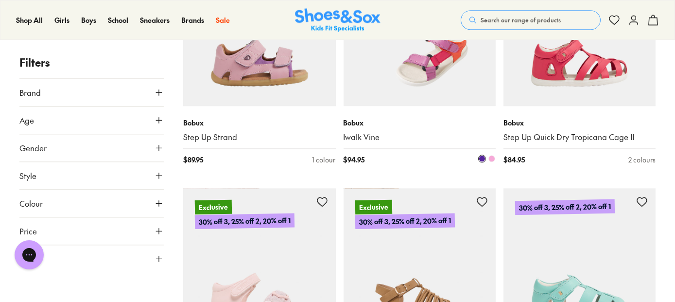
scroll to position [4556, 0]
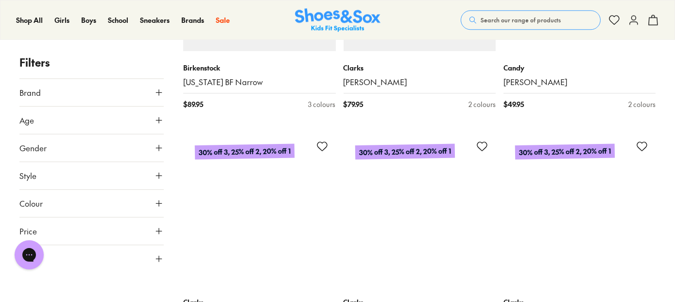
scroll to position [5333, 0]
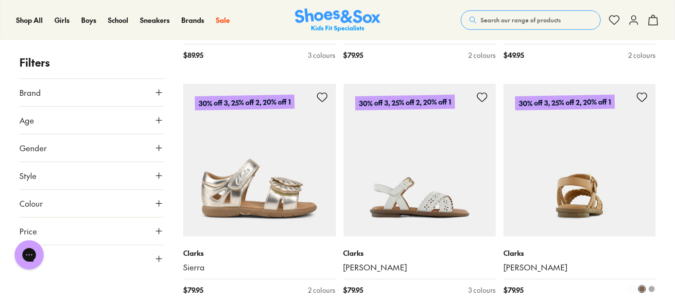
click at [570, 204] on img at bounding box center [579, 160] width 152 height 152
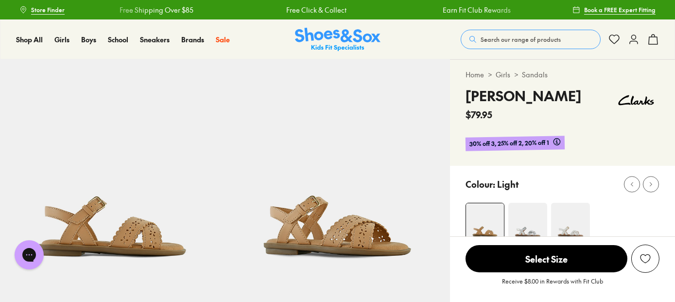
select select "*"
click at [524, 217] on img at bounding box center [527, 222] width 39 height 39
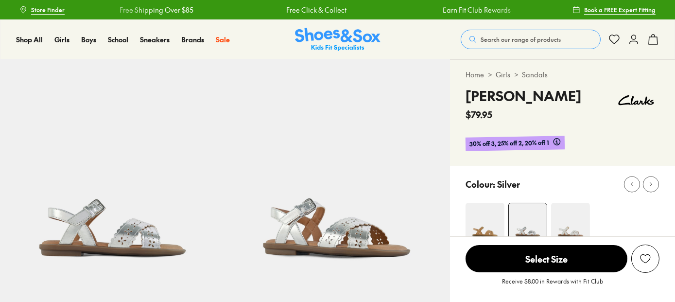
click at [571, 221] on img at bounding box center [570, 222] width 39 height 39
select select "*"
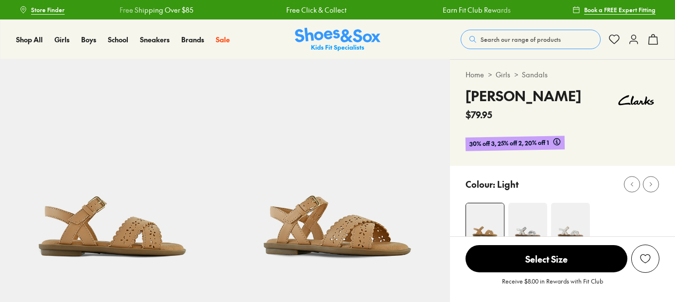
select select "*"
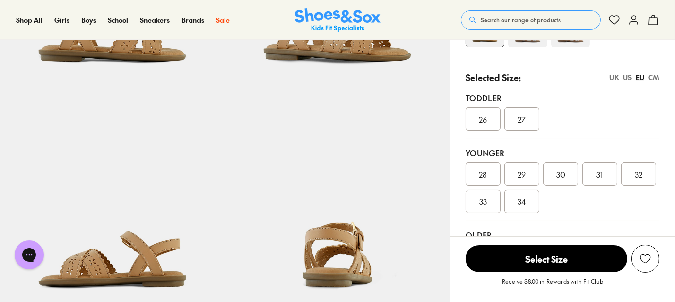
scroll to position [243, 0]
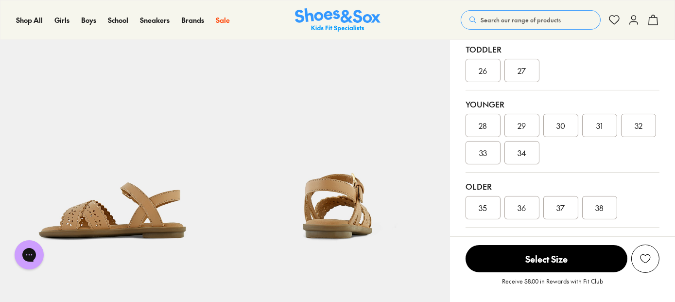
click at [354, 202] on img at bounding box center [337, 153] width 225 height 225
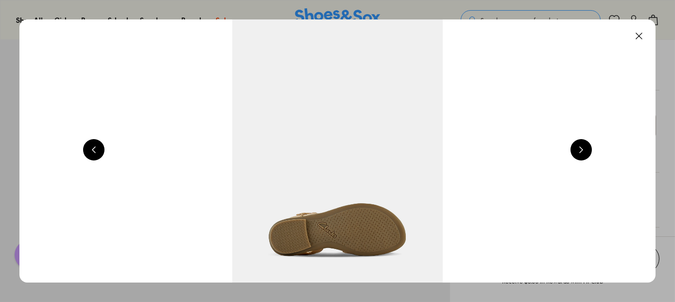
scroll to position [0, 2559]
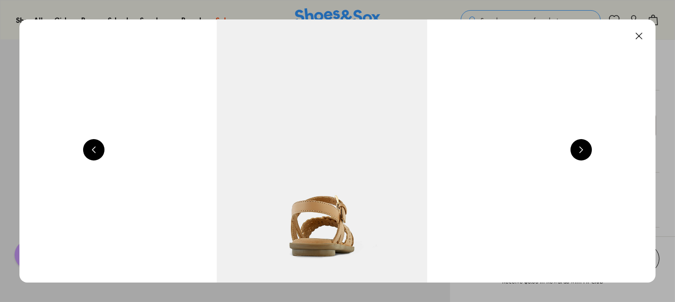
click at [580, 154] on button at bounding box center [580, 149] width 21 height 21
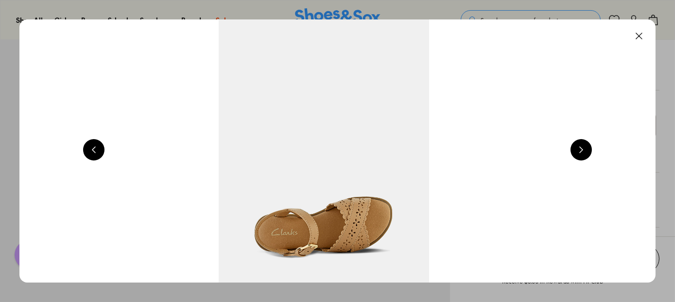
scroll to position [0, 3199]
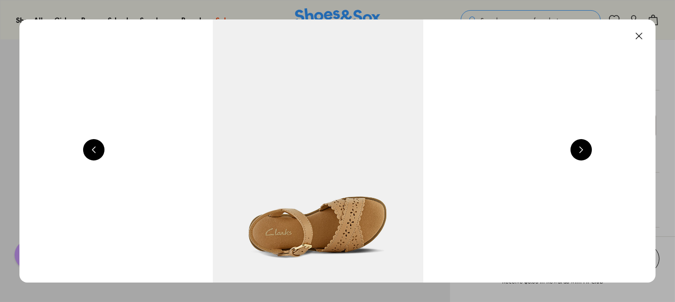
click at [580, 154] on button at bounding box center [580, 149] width 21 height 21
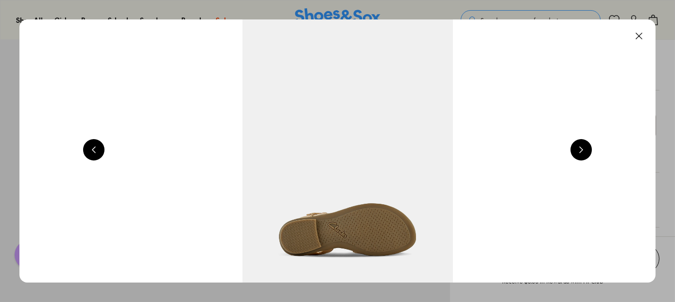
scroll to position [0, 3839]
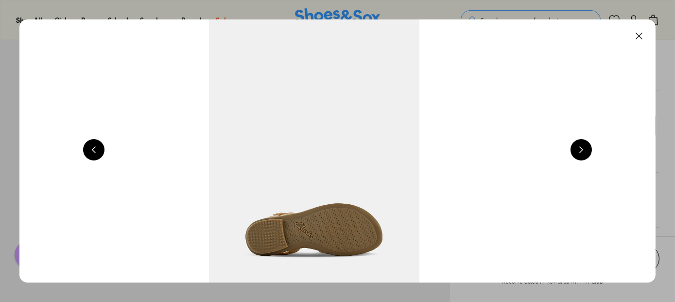
click at [581, 154] on button at bounding box center [580, 149] width 21 height 21
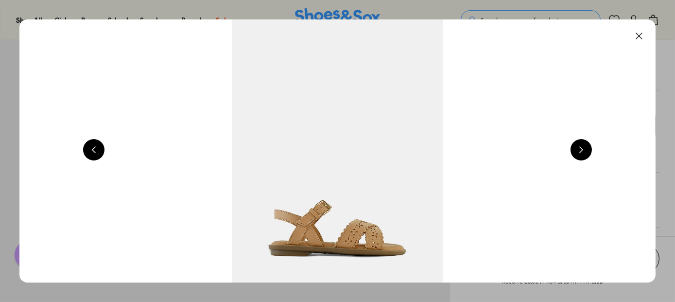
scroll to position [0, 640]
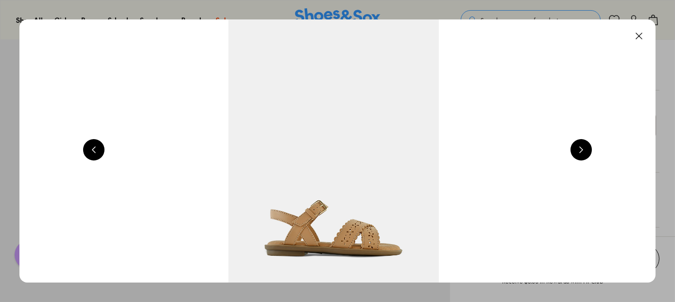
click at [581, 154] on button at bounding box center [580, 149] width 21 height 21
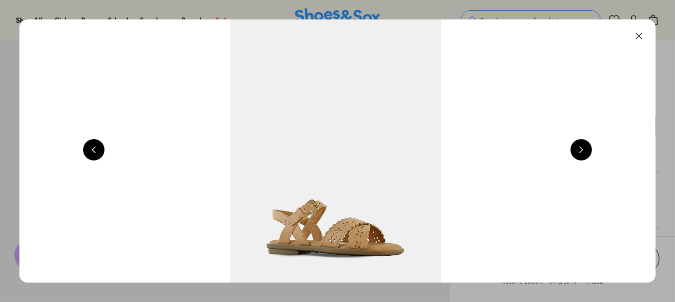
scroll to position [0, 1280]
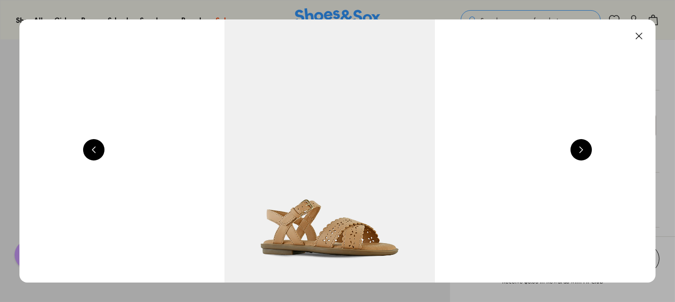
click at [581, 154] on button at bounding box center [580, 149] width 21 height 21
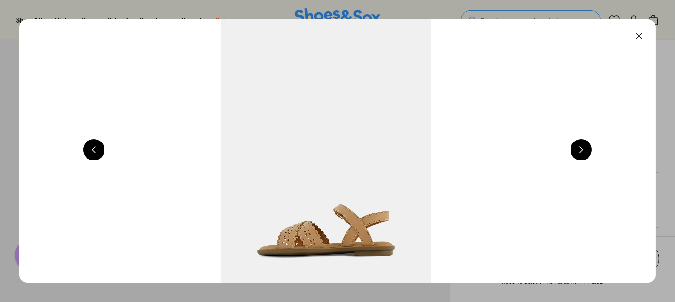
click at [581, 154] on button at bounding box center [580, 149] width 21 height 21
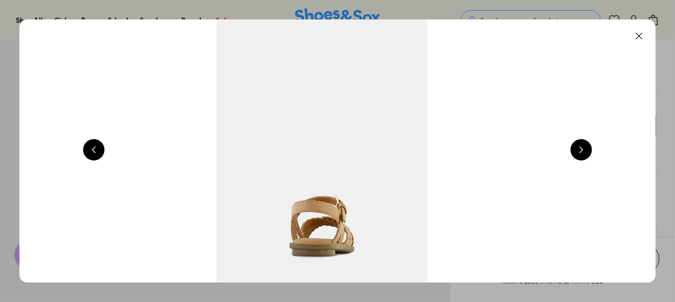
click at [581, 154] on button at bounding box center [580, 149] width 21 height 21
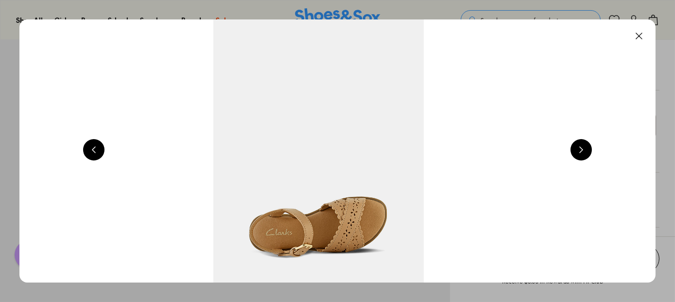
scroll to position [0, 3199]
click at [581, 154] on button at bounding box center [580, 149] width 21 height 21
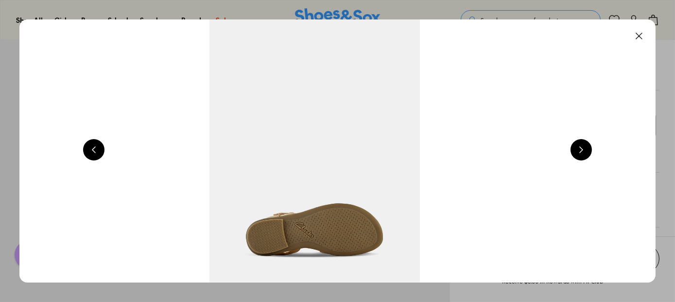
scroll to position [0, 3839]
click at [645, 38] on button at bounding box center [638, 35] width 21 height 21
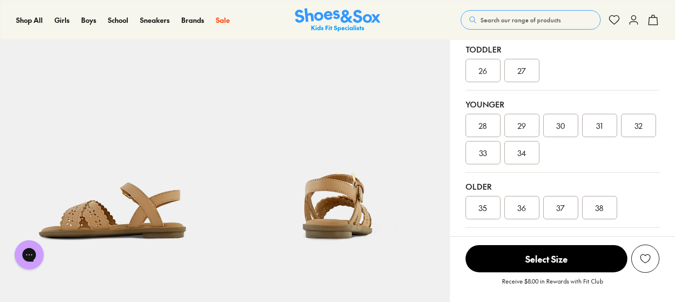
click at [521, 155] on span "34" at bounding box center [521, 153] width 9 height 12
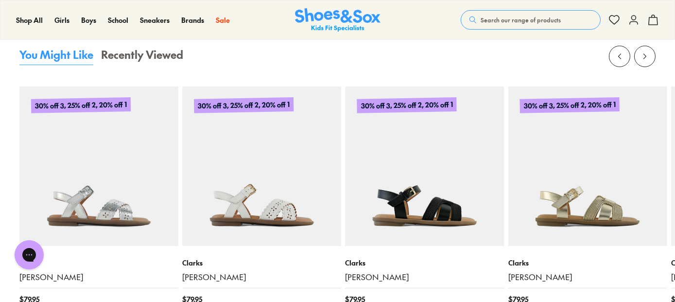
scroll to position [1069, 0]
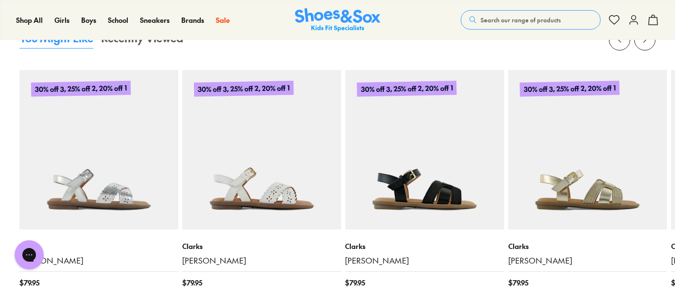
click at [378, 179] on img at bounding box center [424, 149] width 159 height 159
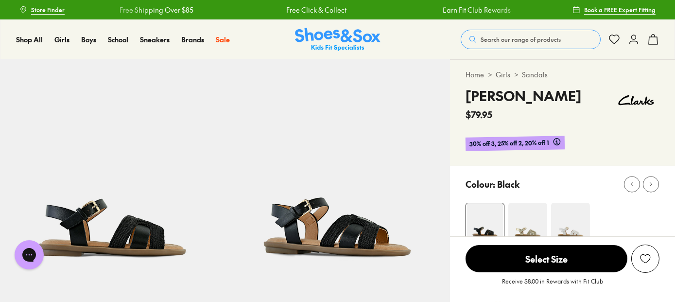
select select "*"
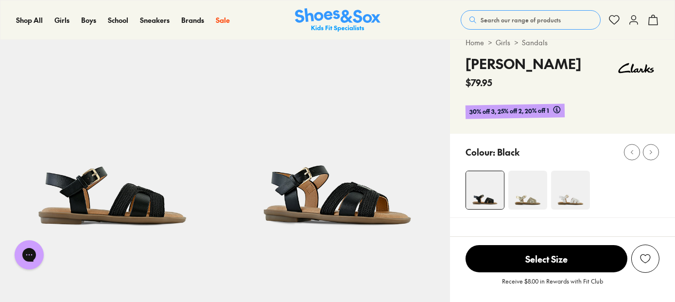
scroll to position [49, 0]
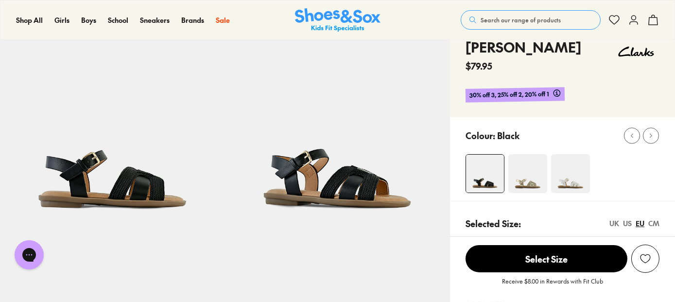
click at [365, 178] on img at bounding box center [337, 123] width 225 height 225
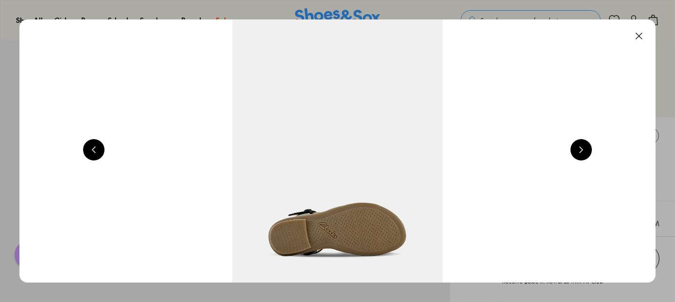
scroll to position [0, 1280]
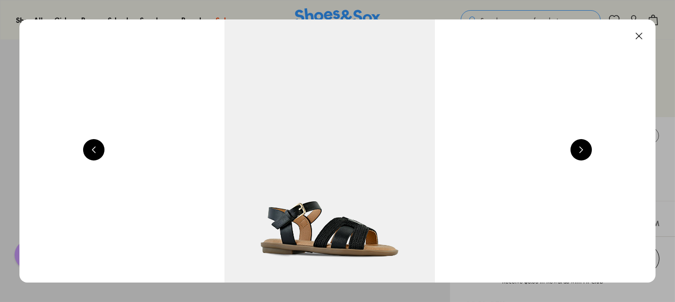
click at [583, 150] on button at bounding box center [580, 149] width 21 height 21
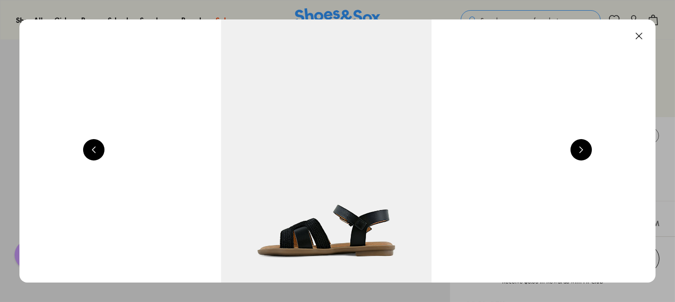
scroll to position [0, 1919]
click at [583, 150] on button at bounding box center [580, 149] width 21 height 21
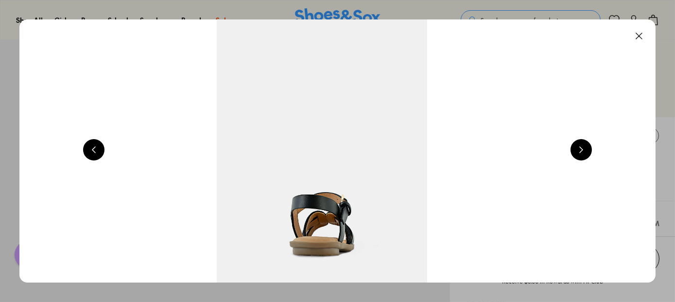
click at [583, 150] on button at bounding box center [580, 149] width 21 height 21
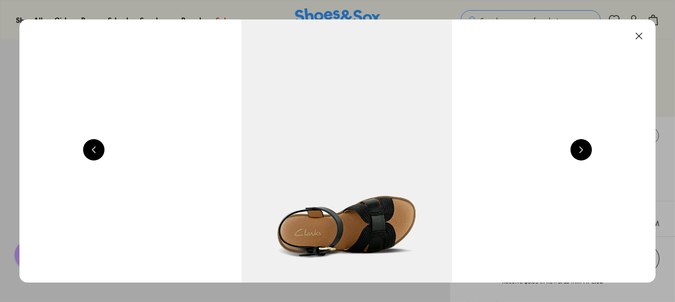
scroll to position [0, 3199]
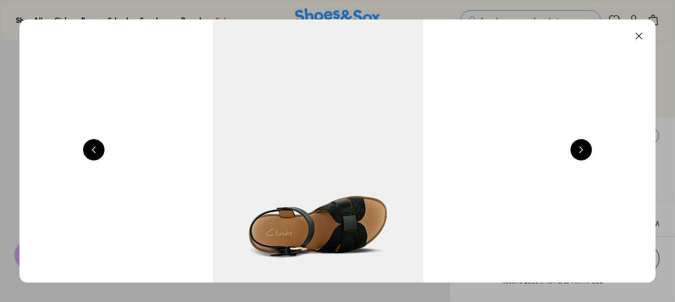
click at [585, 151] on button at bounding box center [580, 149] width 21 height 21
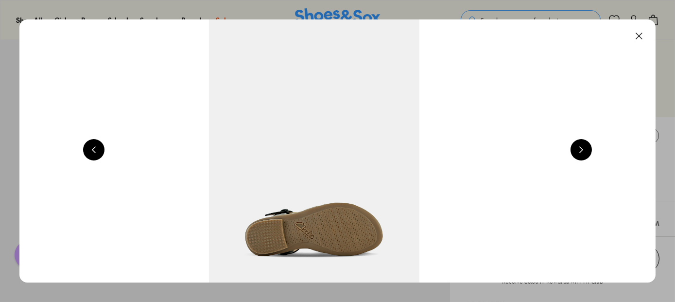
click at [585, 151] on button at bounding box center [580, 149] width 21 height 21
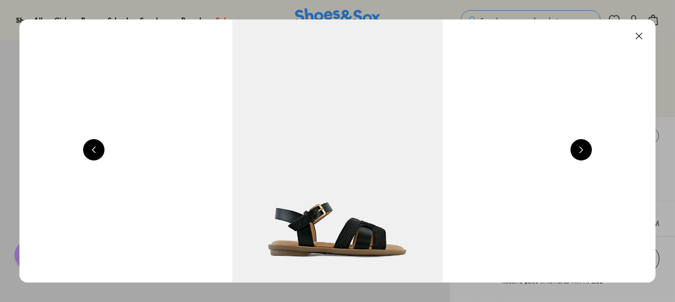
scroll to position [0, 640]
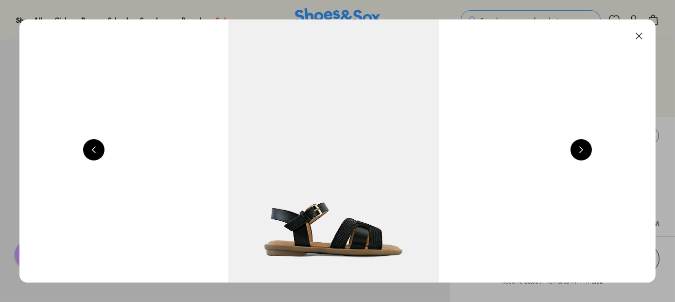
click at [584, 148] on button at bounding box center [580, 149] width 21 height 21
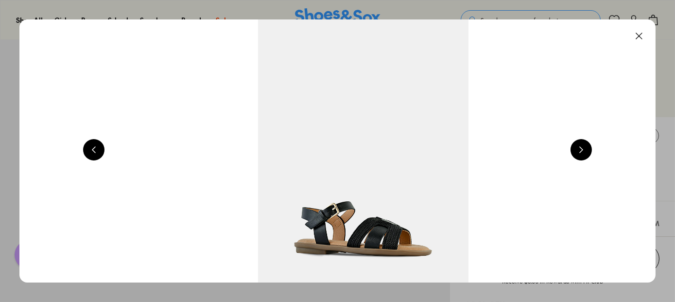
scroll to position [0, 1280]
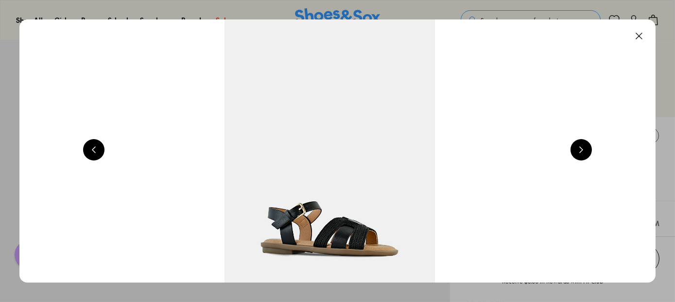
click at [581, 143] on button at bounding box center [580, 149] width 21 height 21
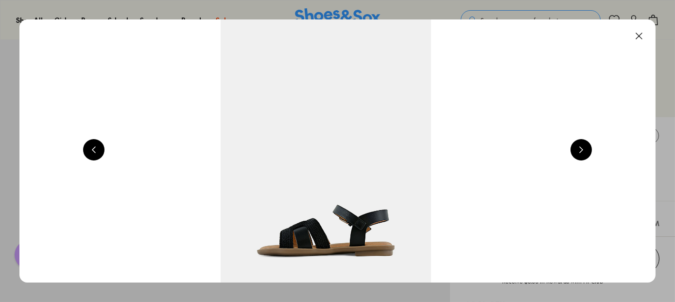
click at [581, 144] on button at bounding box center [580, 149] width 21 height 21
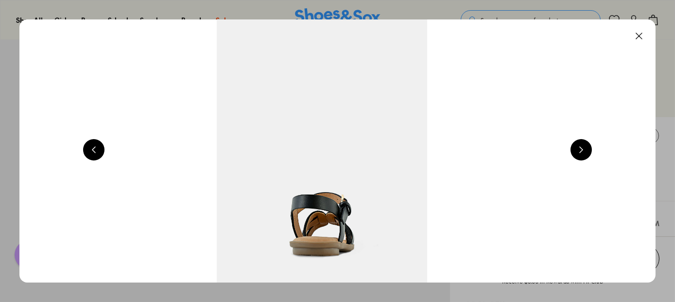
click at [581, 144] on button at bounding box center [580, 149] width 21 height 21
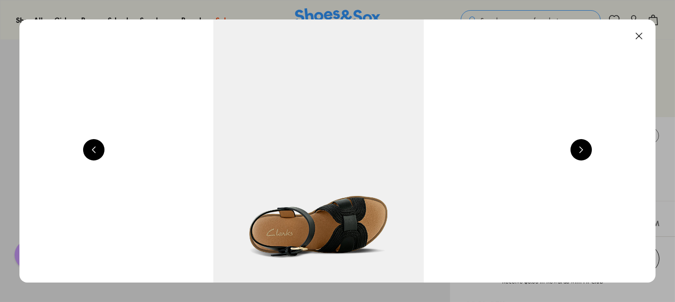
scroll to position [0, 3199]
click at [378, 230] on img at bounding box center [318, 150] width 636 height 263
click at [503, 210] on img at bounding box center [318, 150] width 636 height 263
click at [577, 146] on button at bounding box center [580, 149] width 21 height 21
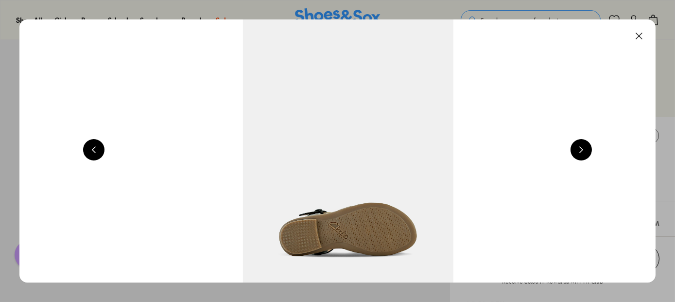
scroll to position [0, 3839]
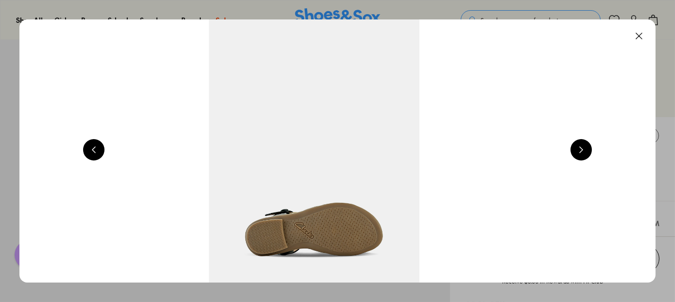
click at [642, 37] on button at bounding box center [638, 35] width 21 height 21
